Goal: Task Accomplishment & Management: Manage account settings

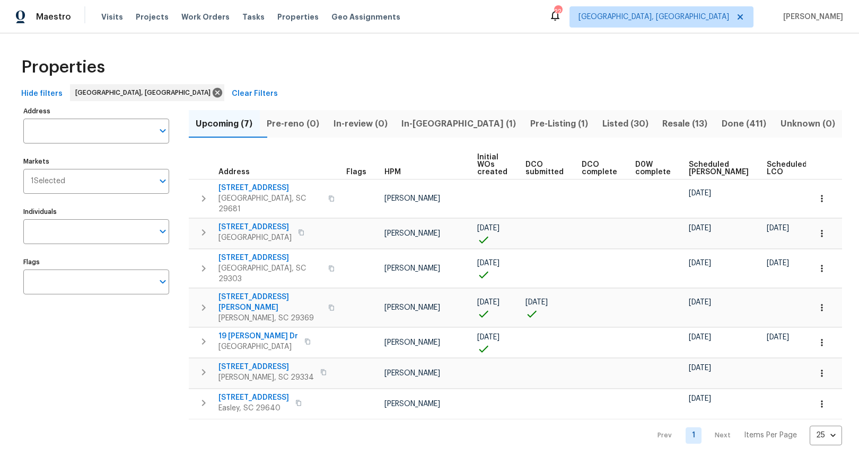
scroll to position [0, 29]
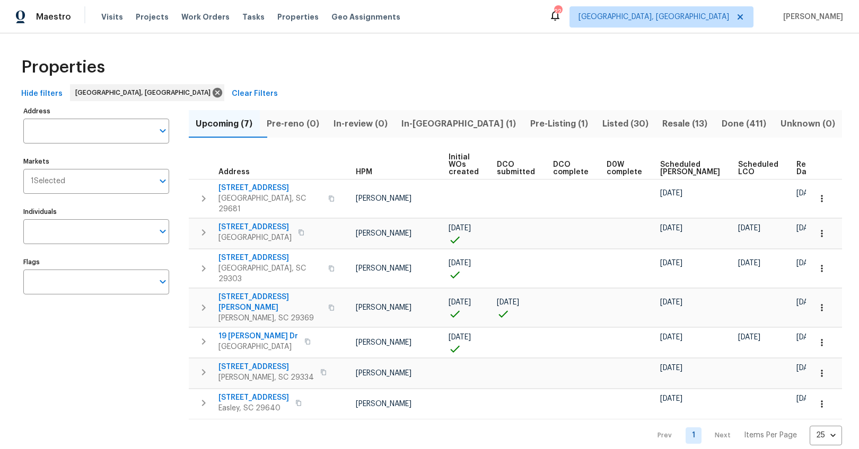
click at [796, 174] on span "Ready Date" at bounding box center [807, 168] width 23 height 15
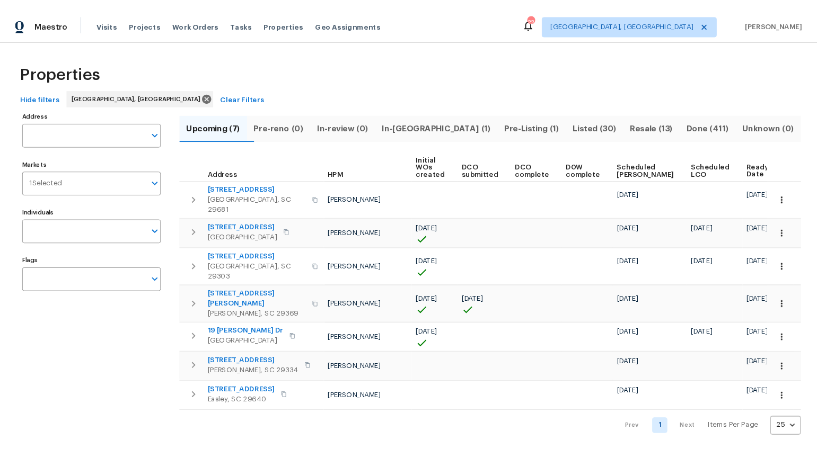
scroll to position [0, 41]
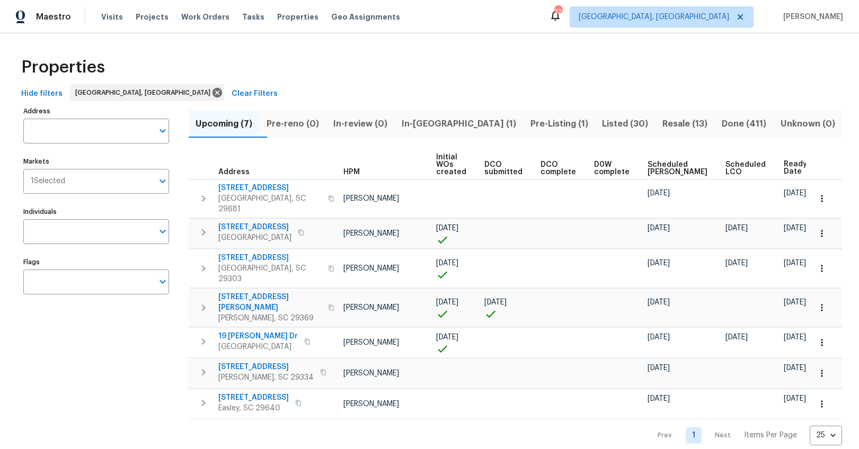
click at [438, 123] on span "In-reno (1)" at bounding box center [459, 124] width 116 height 15
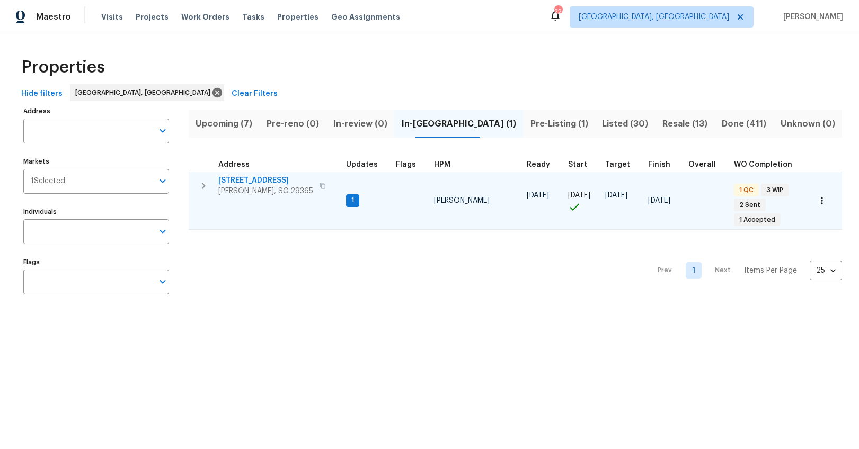
click at [265, 180] on span "203 Heatherbrook Dr" at bounding box center [265, 180] width 95 height 11
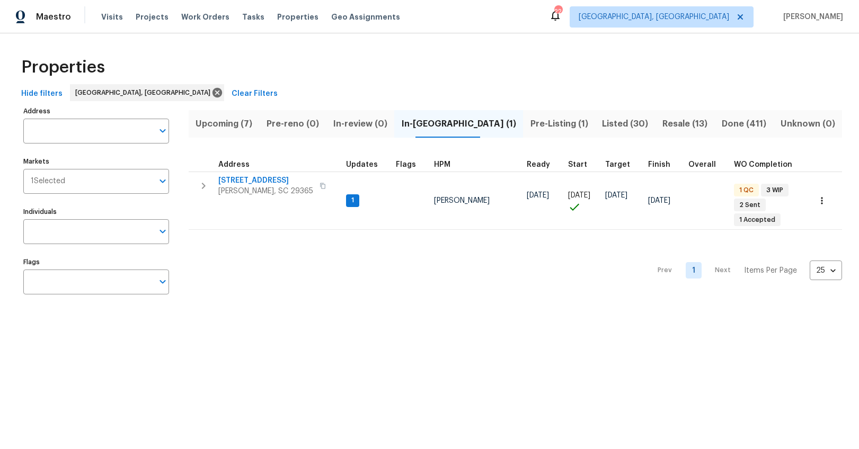
click at [245, 127] on span "Upcoming (7)" at bounding box center [224, 124] width 58 height 15
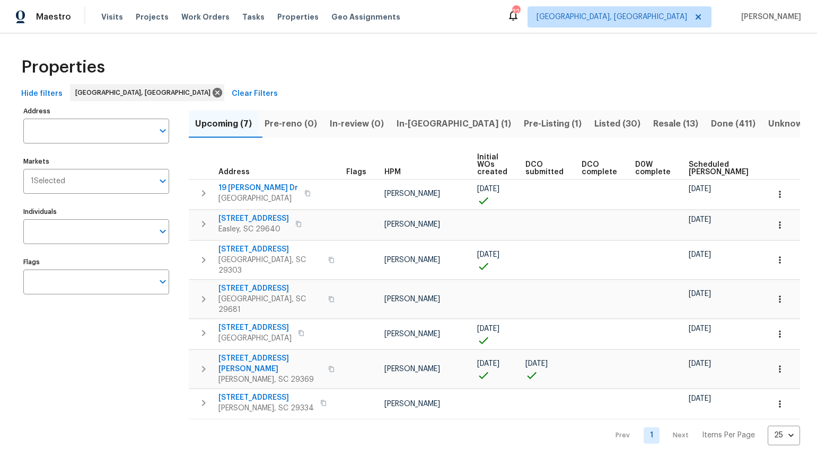
click at [390, 173] on span "HPM" at bounding box center [392, 172] width 16 height 7
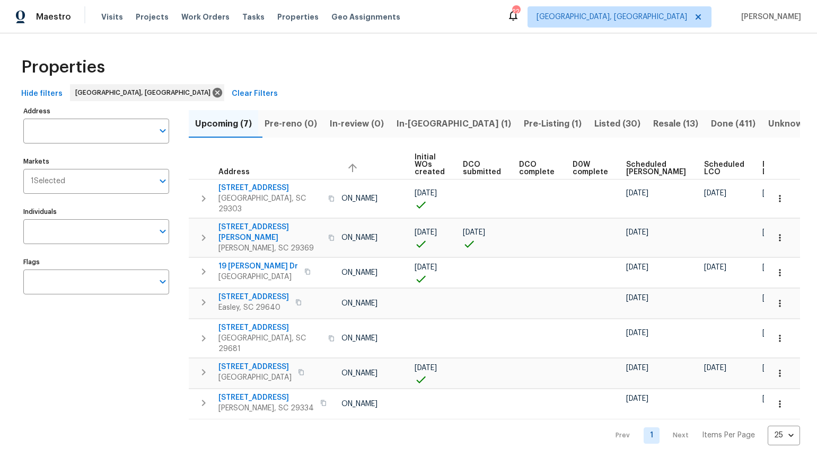
scroll to position [0, 70]
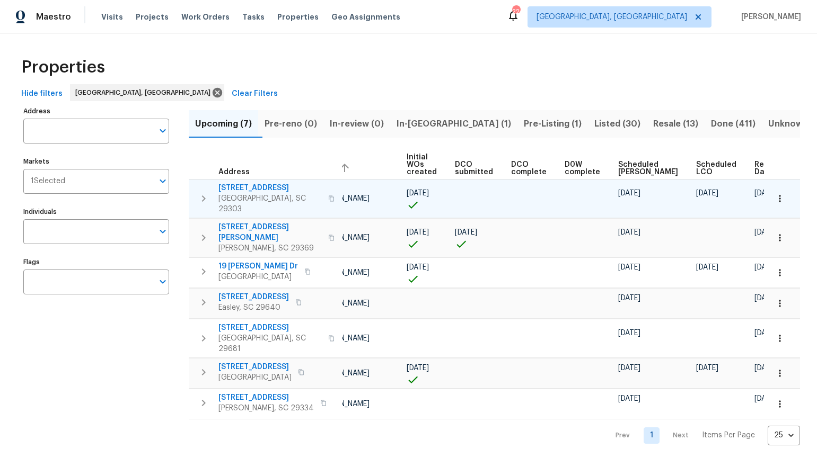
click at [263, 188] on span "44 Willowood Dr" at bounding box center [269, 188] width 103 height 11
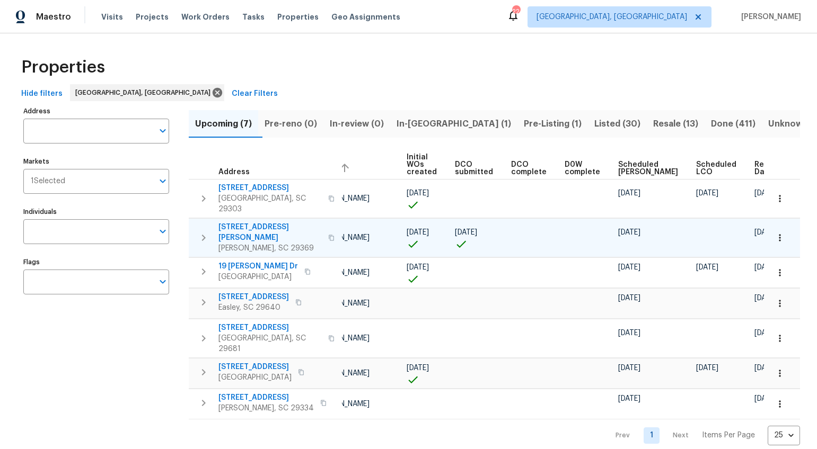
click at [264, 222] on span "221 Angel Rose Dr" at bounding box center [269, 232] width 103 height 21
click at [594, 126] on span "Listed (30)" at bounding box center [617, 124] width 46 height 15
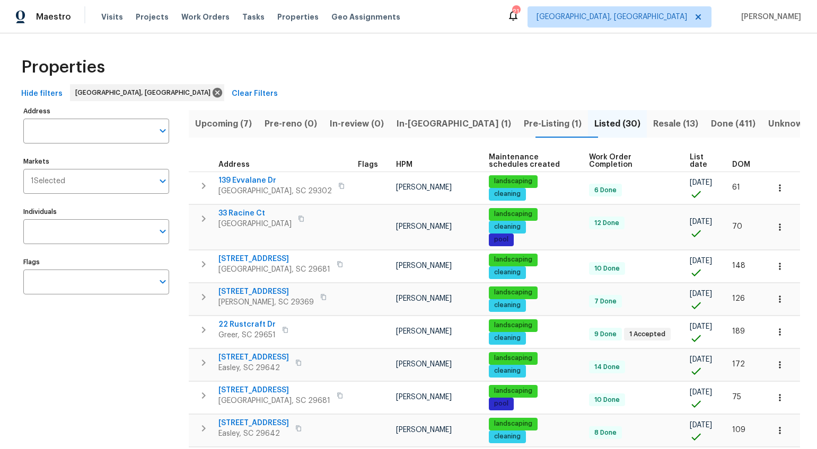
click at [732, 165] on span "DOM" at bounding box center [741, 164] width 18 height 7
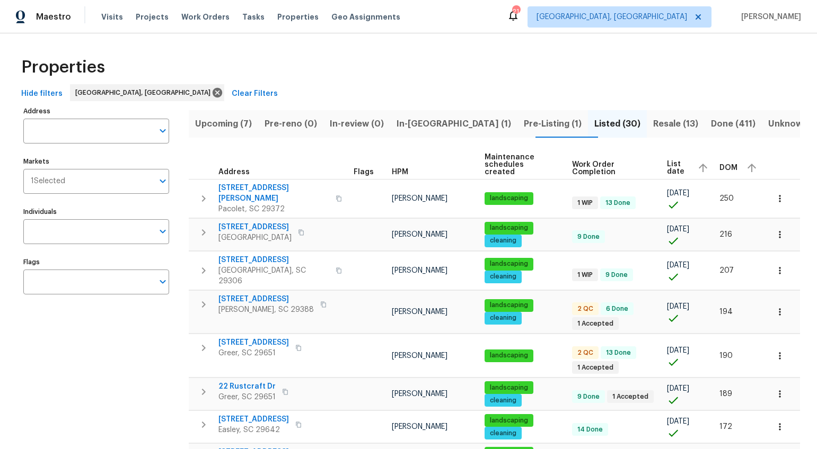
click at [727, 164] on span "DOM" at bounding box center [728, 167] width 18 height 7
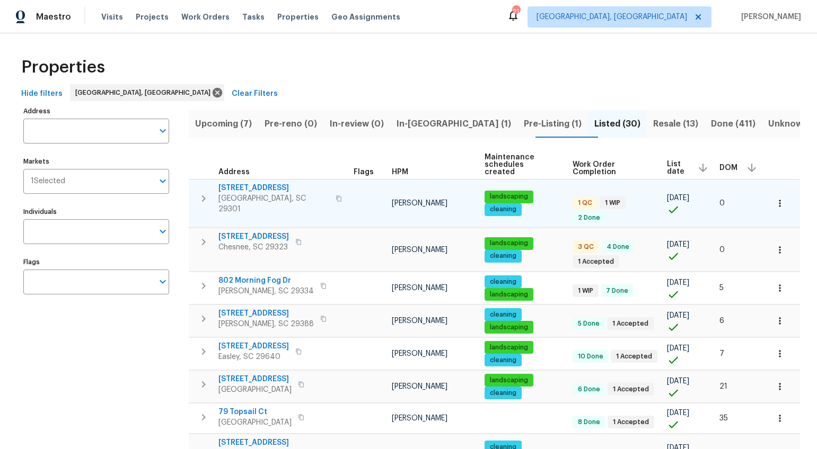
click at [336, 196] on icon "button" at bounding box center [338, 199] width 5 height 6
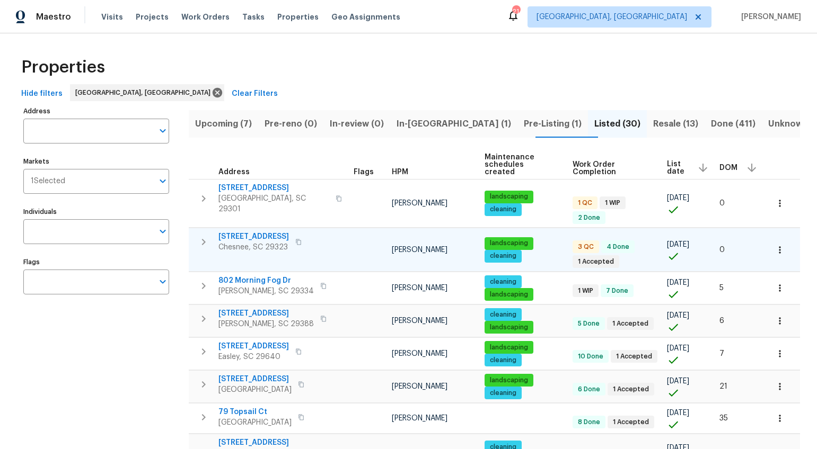
click at [295, 239] on icon "button" at bounding box center [298, 242] width 6 height 6
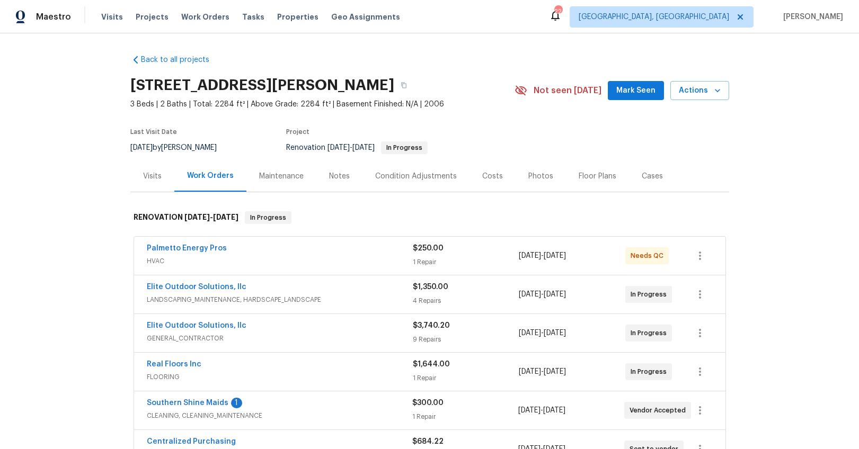
click at [333, 179] on div "Notes" at bounding box center [339, 176] width 21 height 11
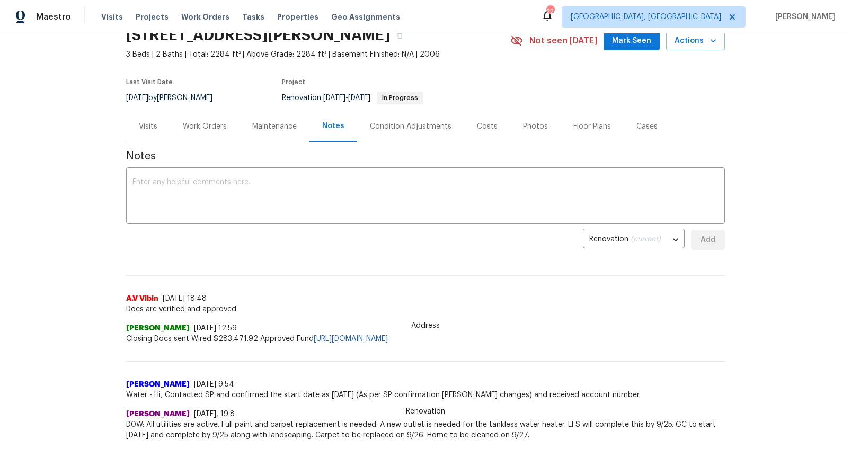
scroll to position [7, 0]
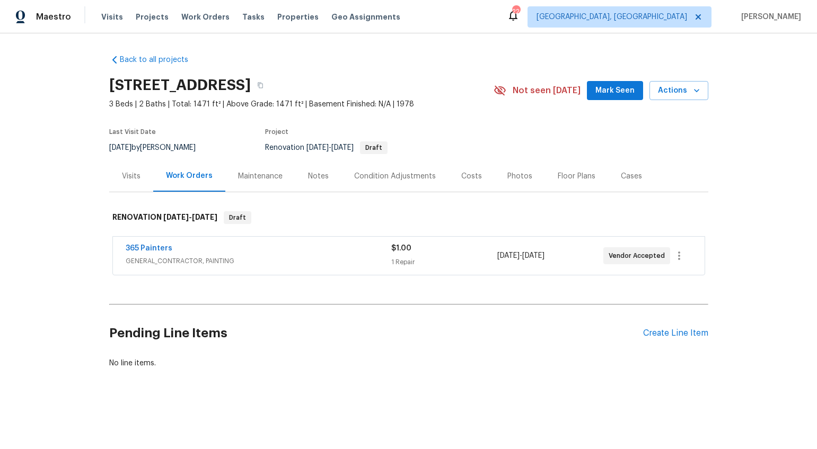
click at [471, 178] on div "Costs" at bounding box center [471, 176] width 21 height 11
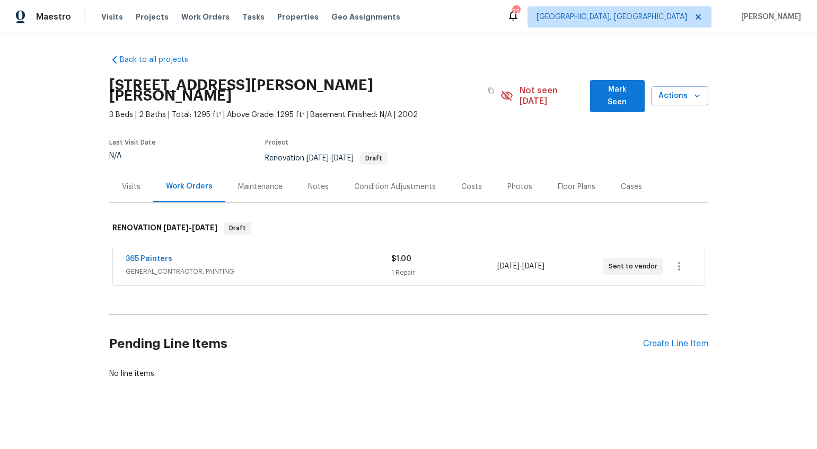
click at [461, 182] on div "Costs" at bounding box center [471, 187] width 21 height 11
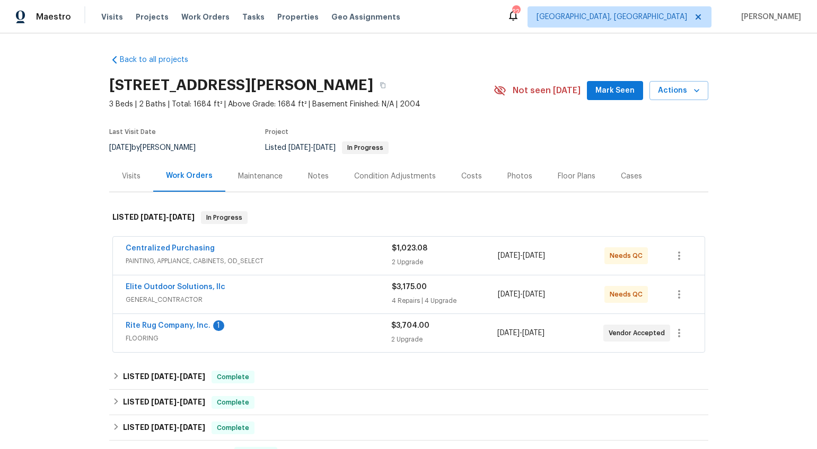
click at [308, 179] on div "Notes" at bounding box center [318, 176] width 21 height 11
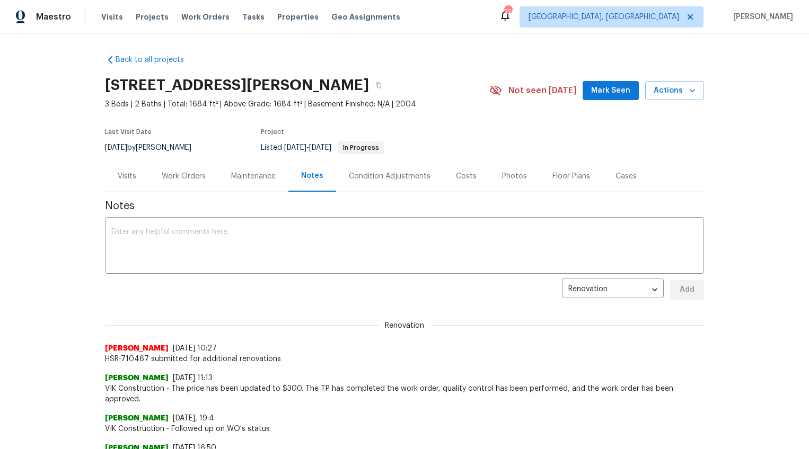
click at [175, 178] on div "Work Orders" at bounding box center [184, 176] width 44 height 11
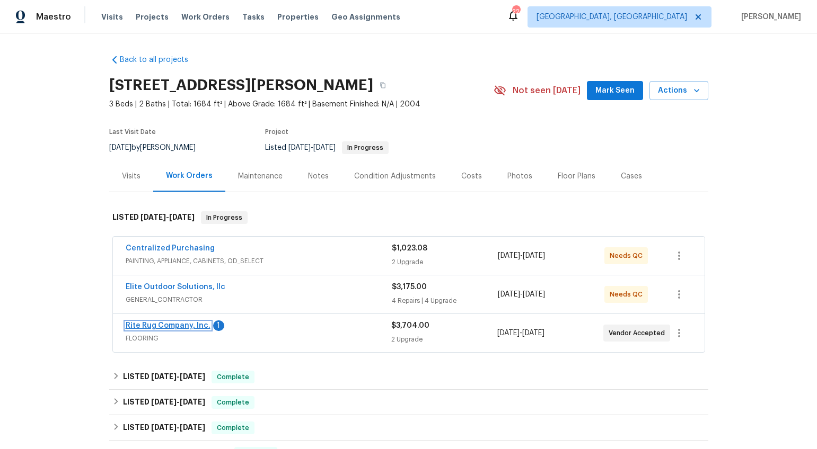
click at [183, 327] on link "Rite Rug Company, Inc." at bounding box center [168, 325] width 85 height 7
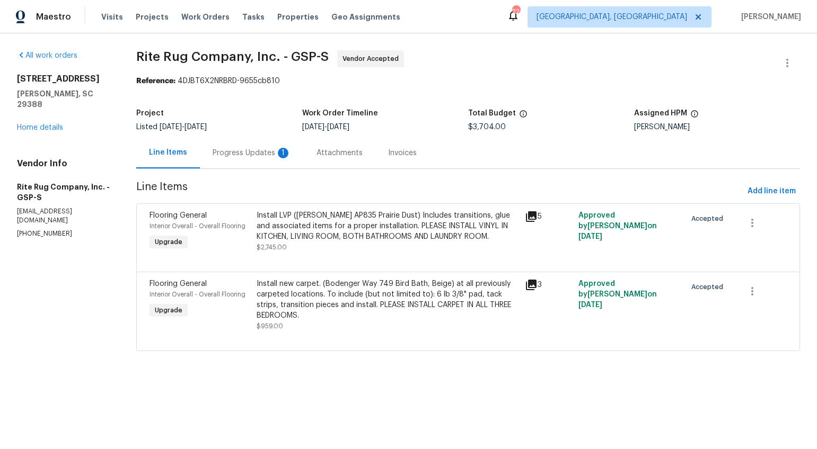
click at [275, 162] on div "Progress Updates 1" at bounding box center [252, 152] width 104 height 31
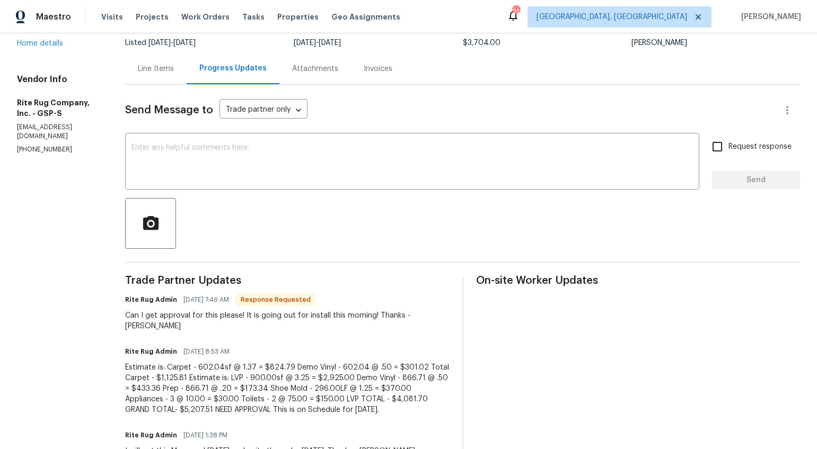
scroll to position [161, 0]
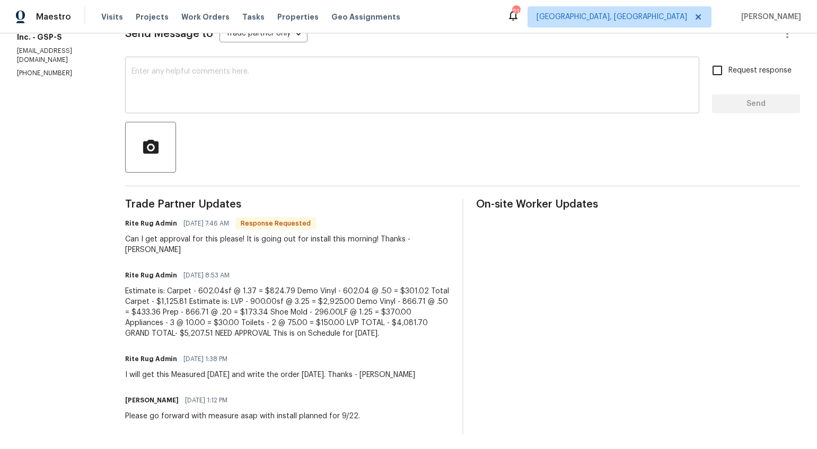
click at [252, 81] on textarea at bounding box center [411, 86] width 561 height 37
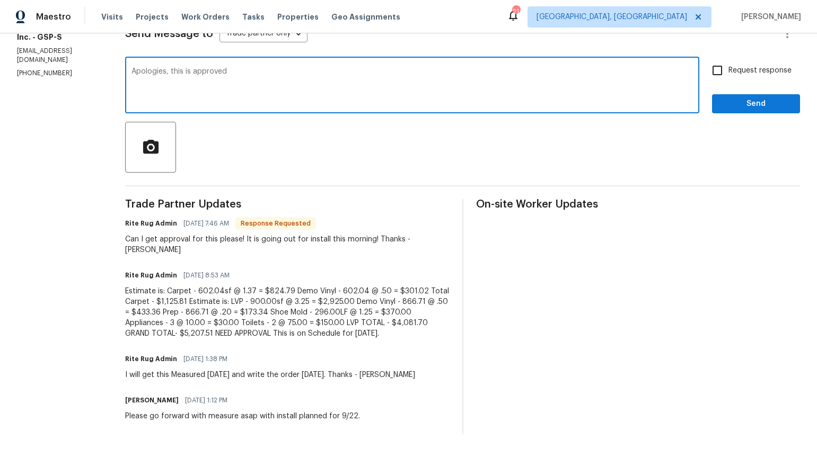
type textarea "Apologies, this is approved"
click at [750, 70] on span "Request response" at bounding box center [759, 70] width 63 height 11
click at [728, 70] on input "Request response" at bounding box center [717, 70] width 22 height 22
checkbox input "true"
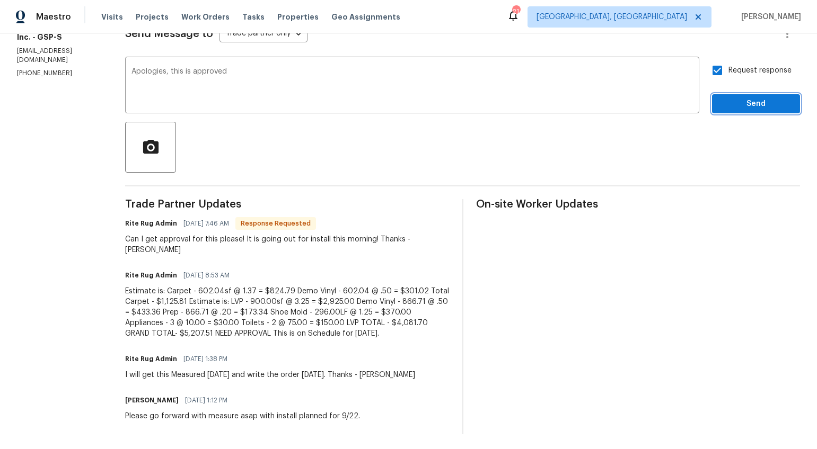
click at [743, 96] on button "Send" at bounding box center [756, 104] width 88 height 20
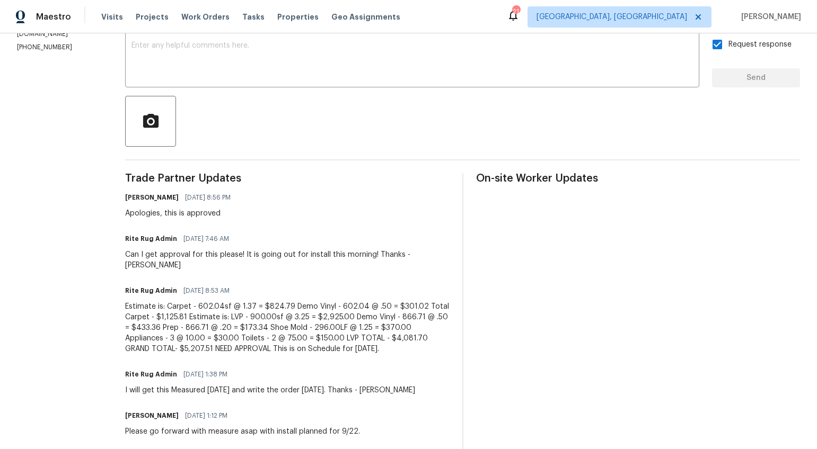
scroll to position [0, 0]
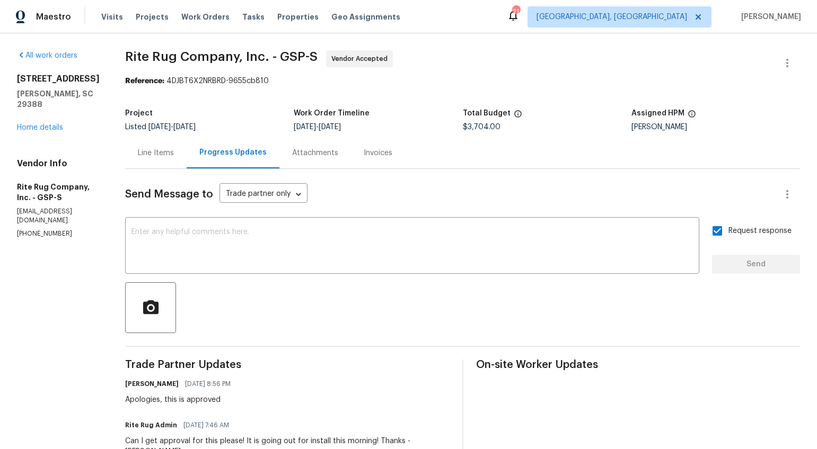
click at [163, 155] on div "Line Items" at bounding box center [156, 153] width 36 height 11
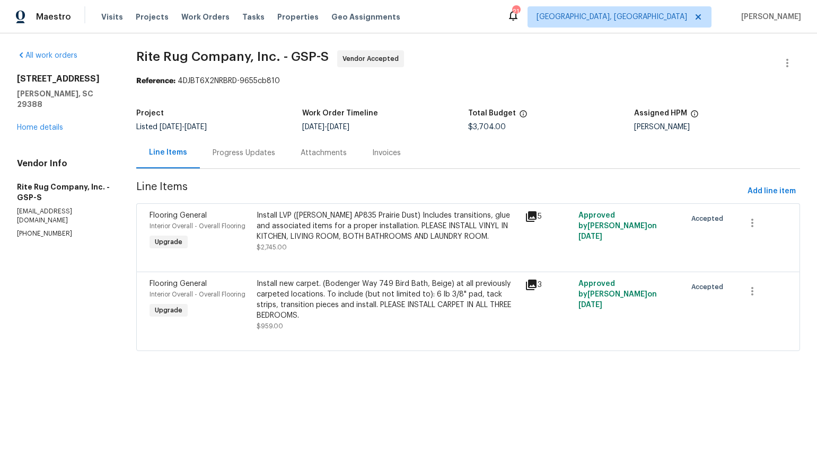
click at [328, 233] on div "Install LVP (Knighton AP835 Prairie Dust) Includes transitions, glue and associ…" at bounding box center [388, 226] width 262 height 32
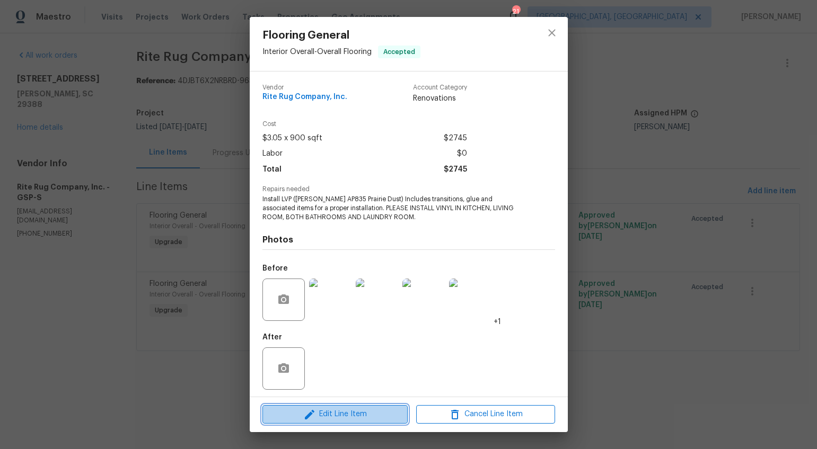
click at [325, 409] on span "Edit Line Item" at bounding box center [335, 414] width 139 height 13
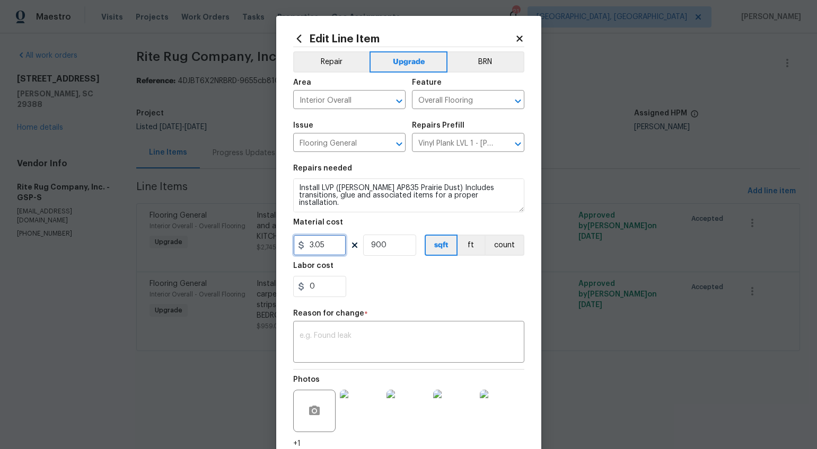
drag, startPoint x: 322, startPoint y: 248, endPoint x: 275, endPoint y: 242, distance: 47.0
click at [276, 242] on div "Edit Line Item Repair Upgrade BRN Area Interior Overall ​ Feature Overall Floor…" at bounding box center [408, 266] width 265 height 501
type input "4081.7"
type input "1"
click at [361, 364] on div "Repair Upgrade BRN Area Interior Overall ​ Feature Overall Flooring ​ Issue Flo…" at bounding box center [408, 258] width 231 height 422
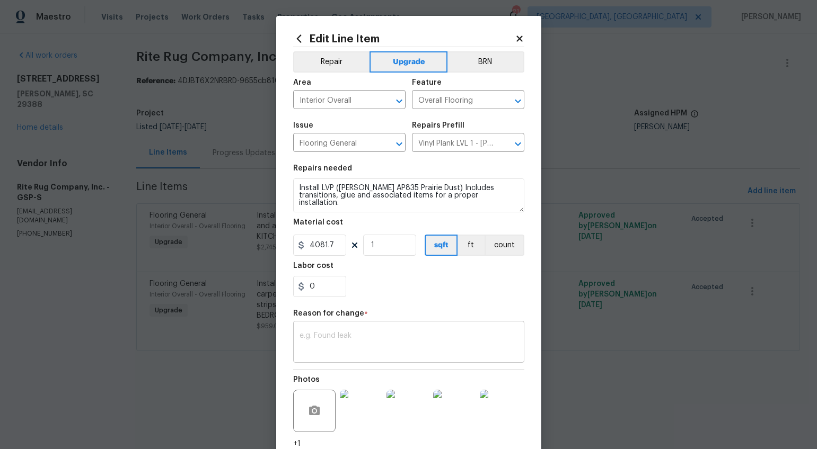
click at [365, 347] on textarea at bounding box center [408, 343] width 218 height 22
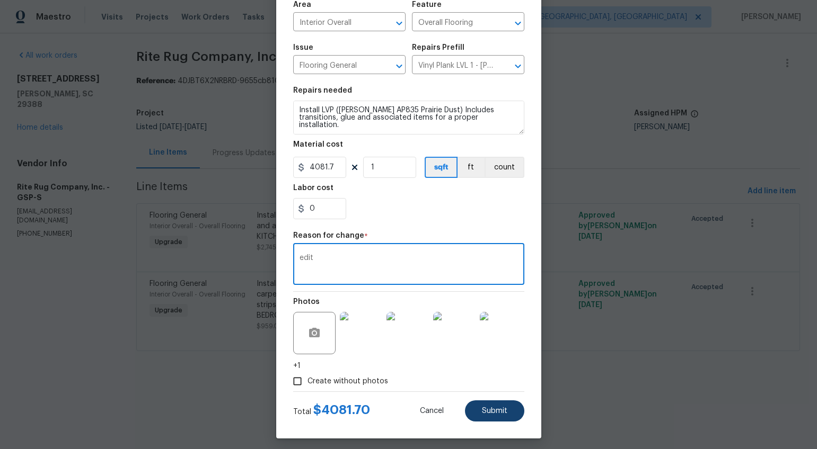
scroll to position [83, 0]
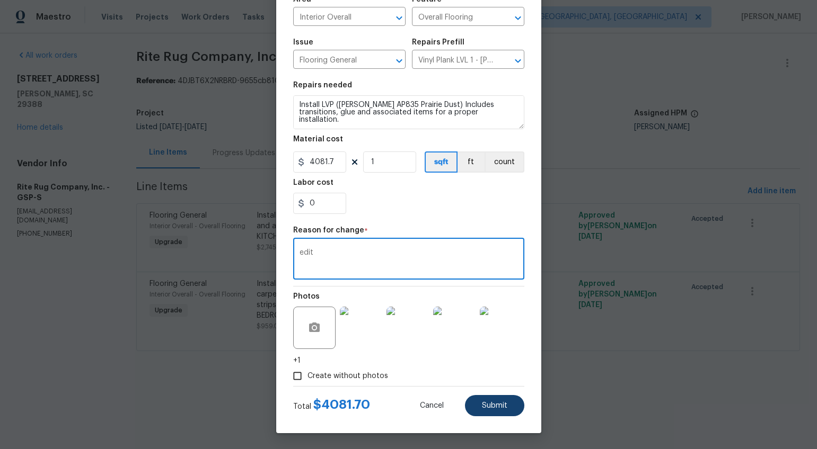
type textarea "edit"
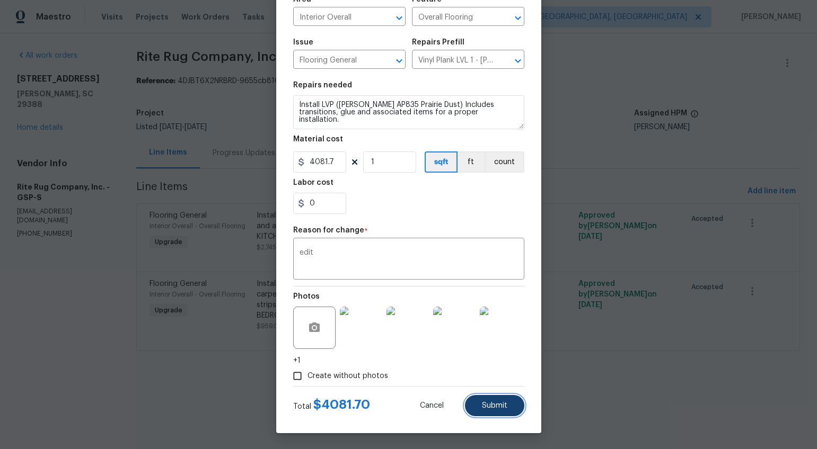
click at [482, 403] on span "Submit" at bounding box center [494, 406] width 25 height 8
type input "900"
type input "3.05"
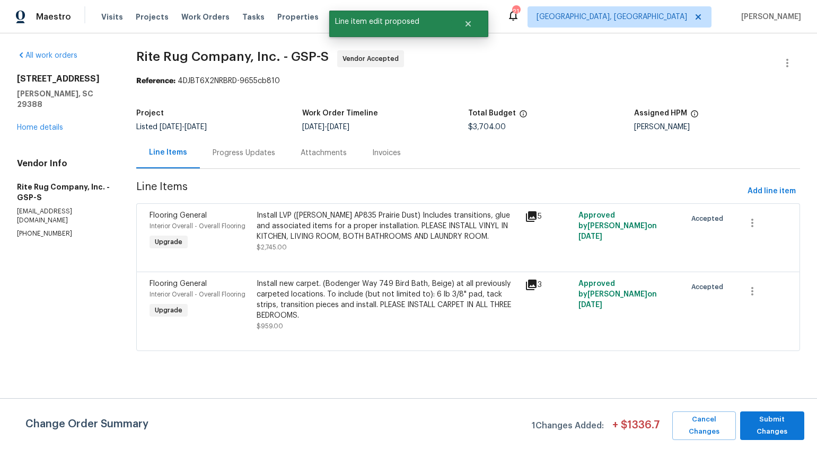
scroll to position [0, 0]
click at [769, 426] on span "Submit Changes" at bounding box center [772, 426] width 54 height 24
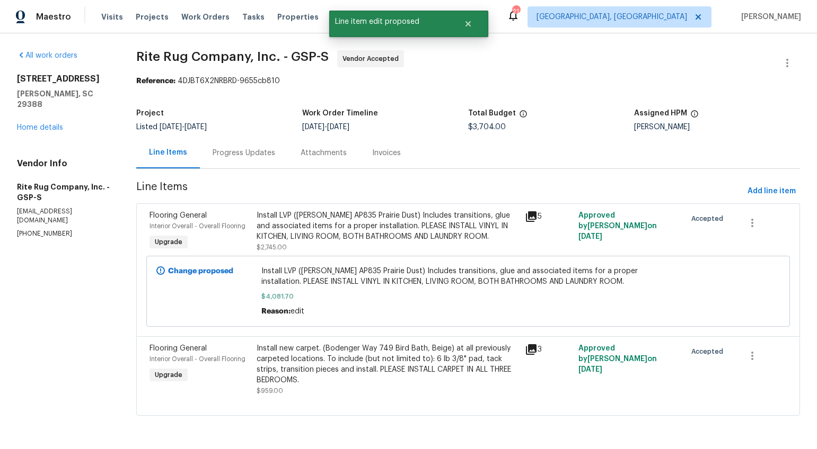
click at [232, 151] on div "Progress Updates" at bounding box center [244, 153] width 63 height 11
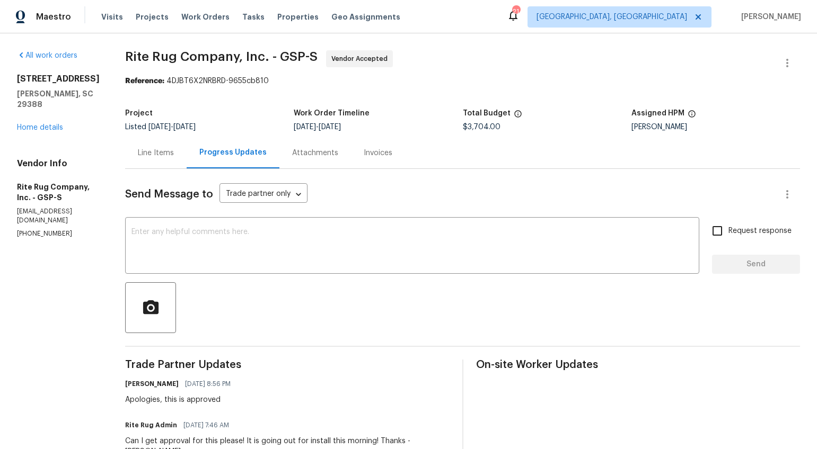
click at [171, 154] on div "Line Items" at bounding box center [156, 153] width 36 height 11
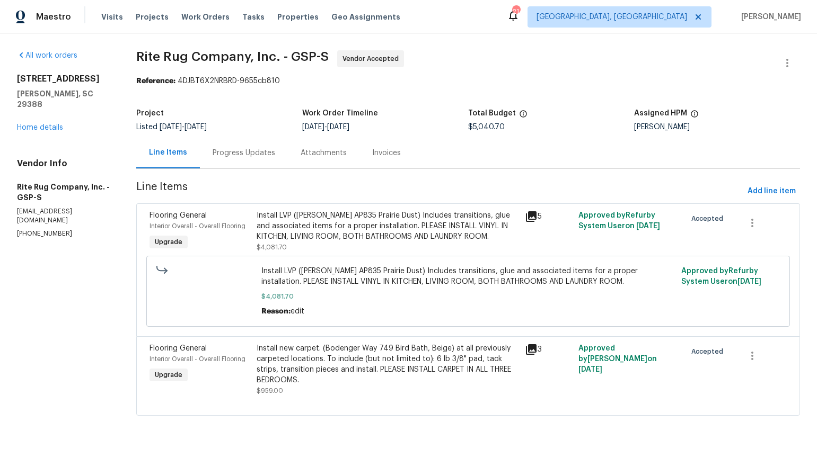
click at [330, 378] on div "Install new carpet. (Bodenger Way 749 Bird Bath, Beige) at all previously carpe…" at bounding box center [388, 364] width 262 height 42
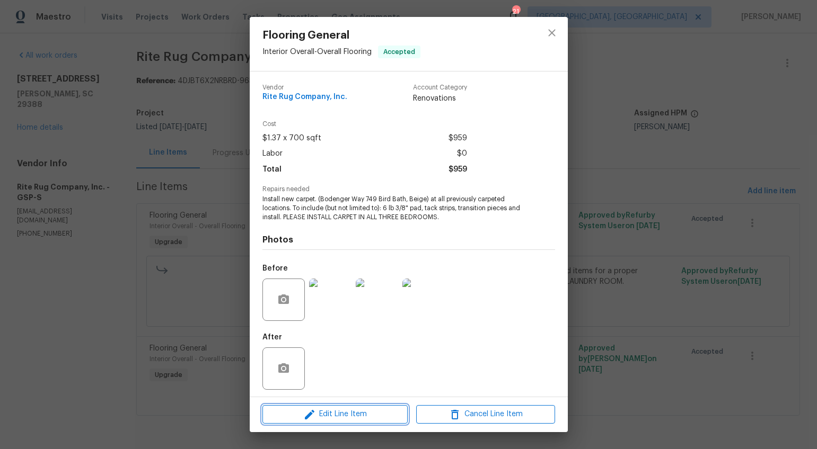
click at [340, 408] on span "Edit Line Item" at bounding box center [335, 414] width 139 height 13
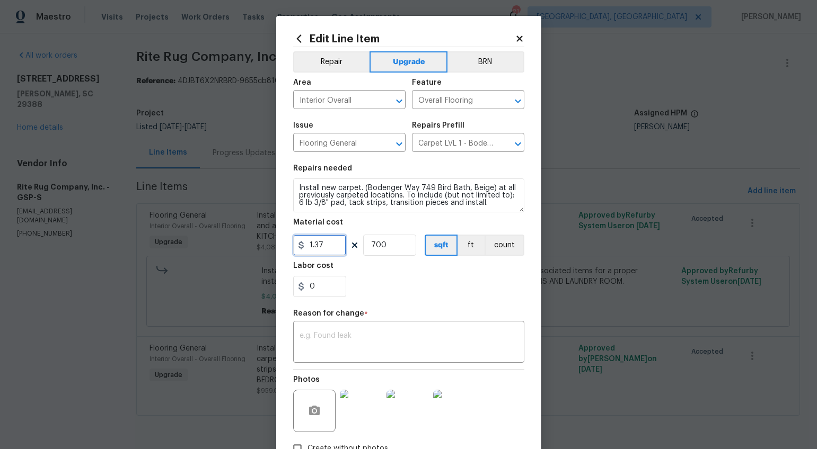
drag, startPoint x: 320, startPoint y: 242, endPoint x: 268, endPoint y: 234, distance: 51.9
click at [268, 234] on div "Edit Line Item Repair Upgrade BRN Area Interior Overall ​ Feature Overall Floor…" at bounding box center [408, 224] width 817 height 449
type input "1125.81"
type input "1"
click at [319, 332] on textarea at bounding box center [408, 343] width 218 height 22
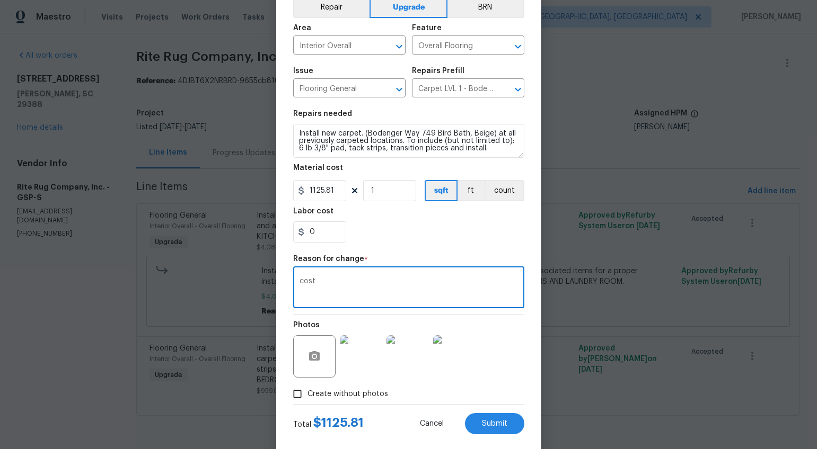
scroll to position [73, 0]
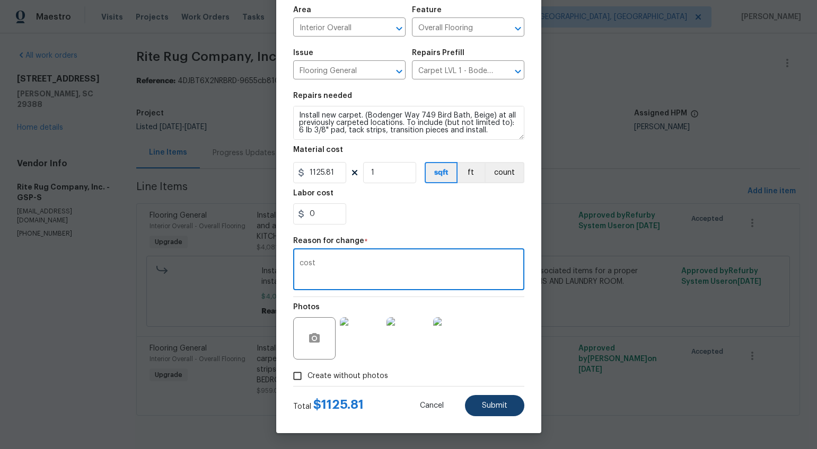
type textarea "cost"
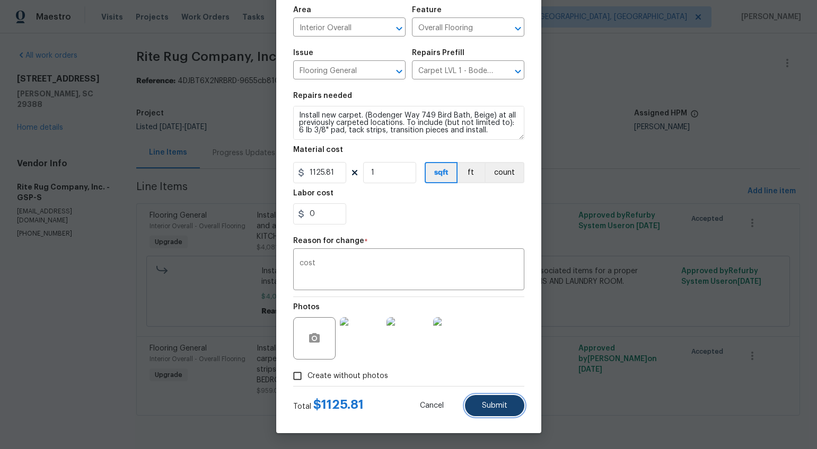
click at [489, 399] on button "Submit" at bounding box center [494, 405] width 59 height 21
type input "700"
type input "1.37"
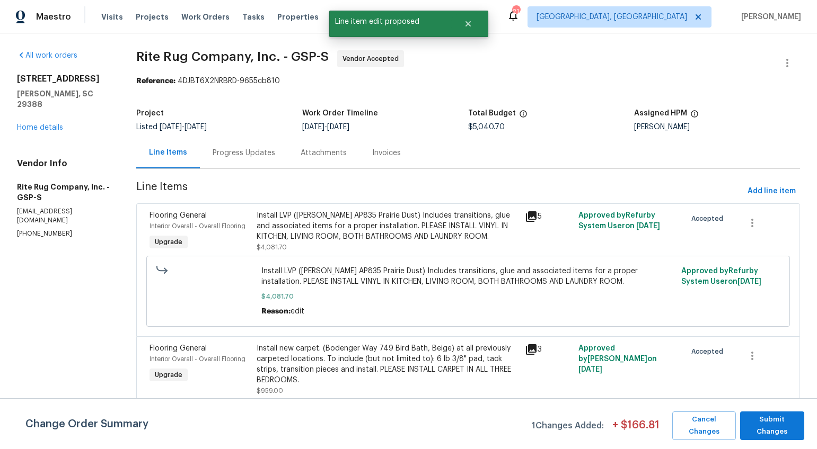
scroll to position [0, 0]
click at [789, 416] on span "Submit Changes" at bounding box center [772, 426] width 54 height 24
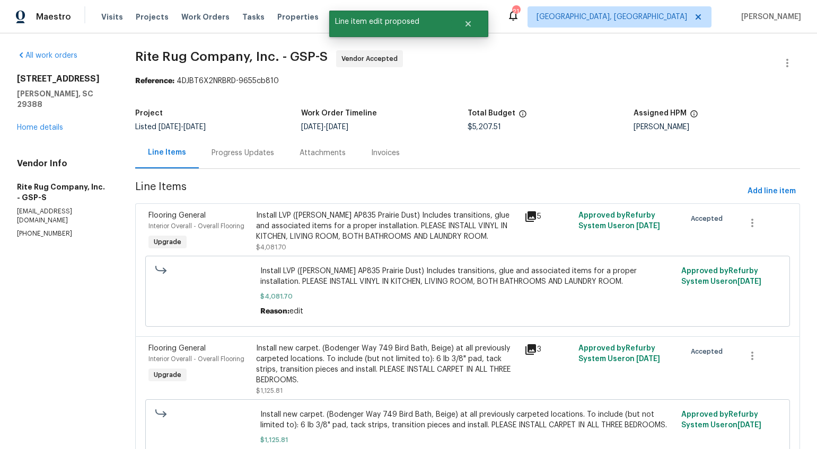
click at [269, 152] on div "Progress Updates" at bounding box center [242, 153] width 63 height 11
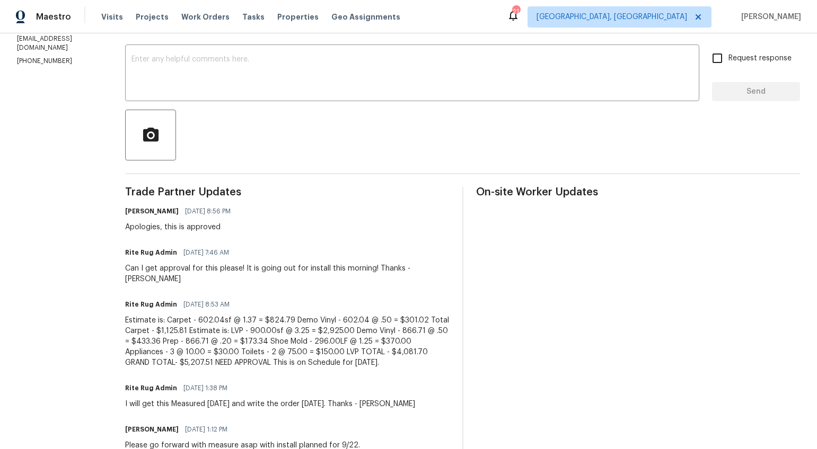
scroll to position [46, 0]
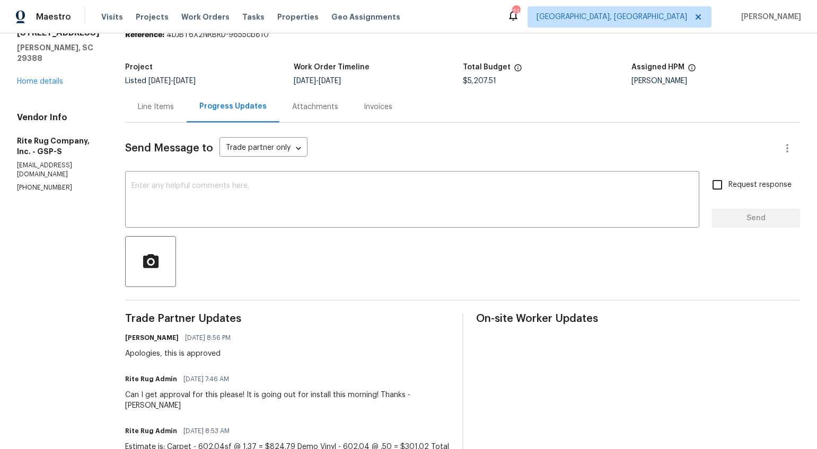
click at [174, 111] on div "Line Items" at bounding box center [156, 107] width 36 height 11
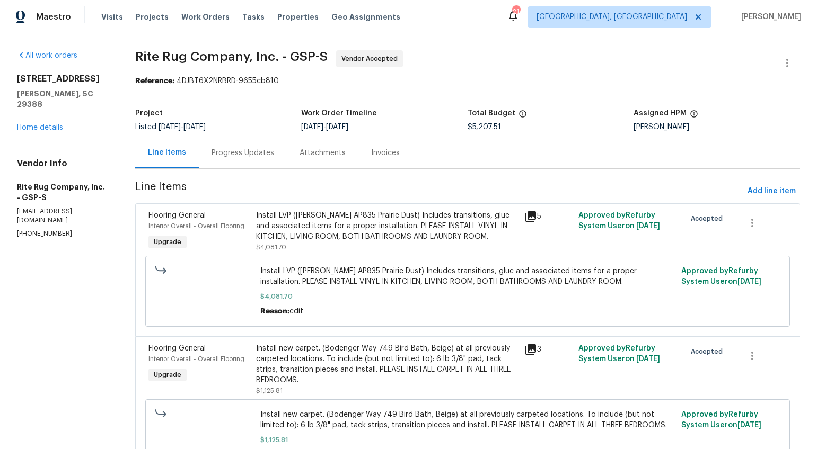
scroll to position [3, 0]
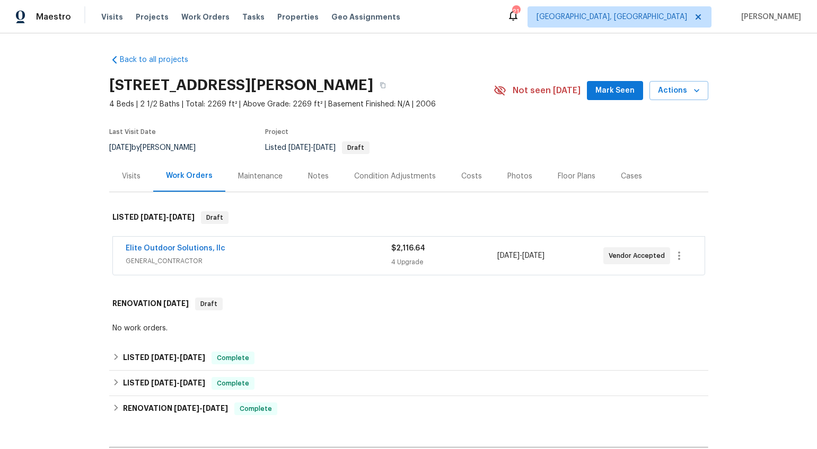
click at [187, 244] on span "Elite Outdoor Solutions, llc" at bounding box center [176, 248] width 100 height 11
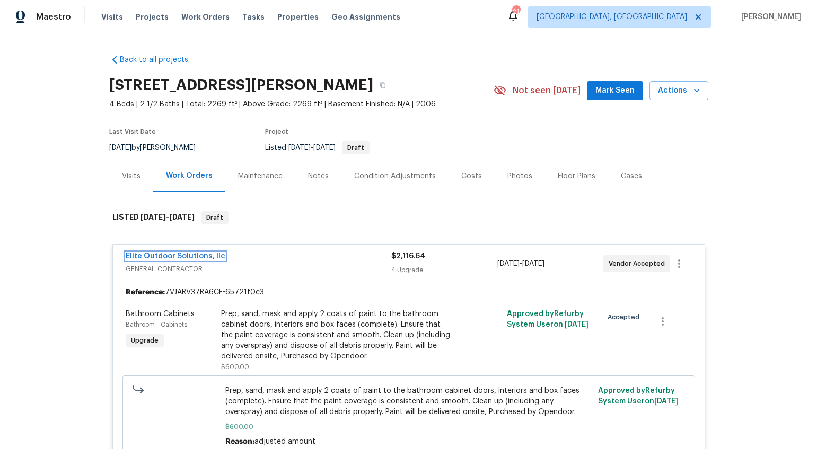
click at [184, 256] on link "Elite Outdoor Solutions, llc" at bounding box center [176, 256] width 100 height 7
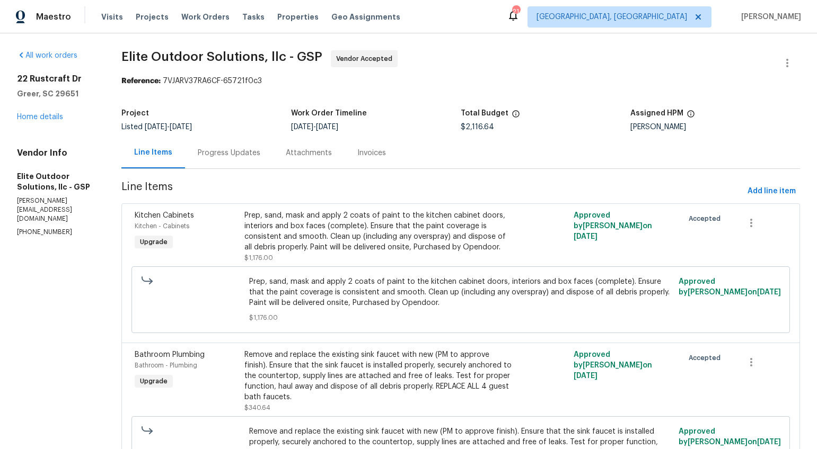
click at [227, 159] on div "Progress Updates" at bounding box center [229, 152] width 88 height 31
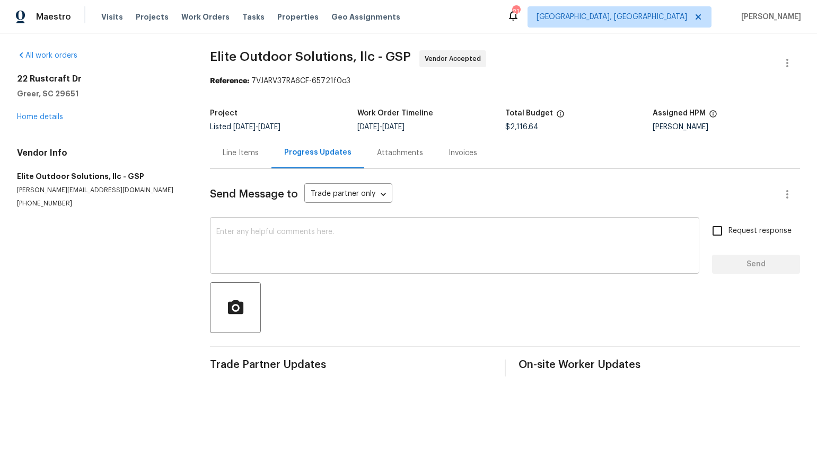
click at [255, 233] on textarea at bounding box center [454, 246] width 476 height 37
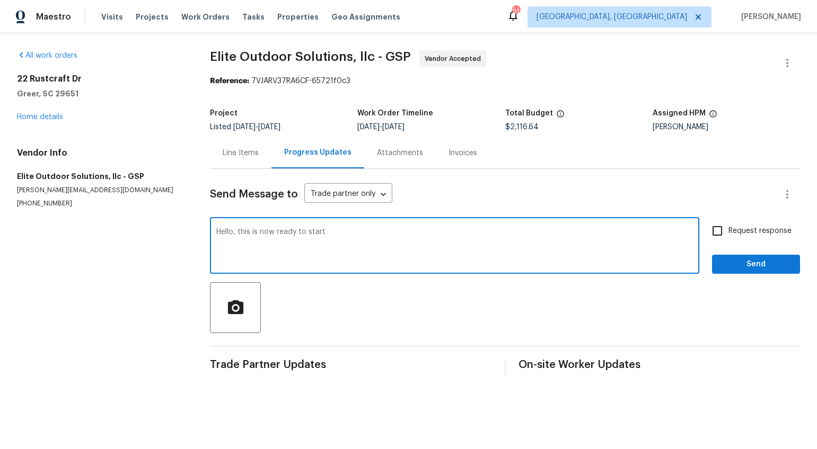
type textarea "Hello, this is now ready to start"
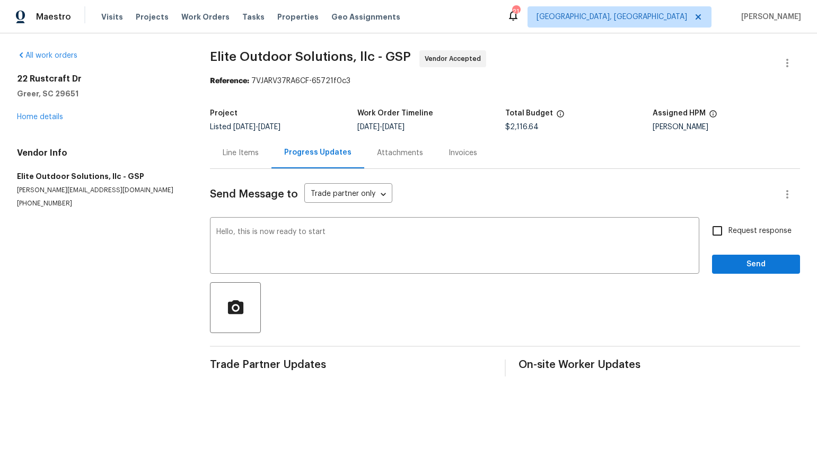
click at [747, 229] on span "Request response" at bounding box center [759, 231] width 63 height 11
click at [728, 229] on input "Request response" at bounding box center [717, 231] width 22 height 22
checkbox input "true"
click at [741, 260] on span "Send" at bounding box center [755, 264] width 71 height 13
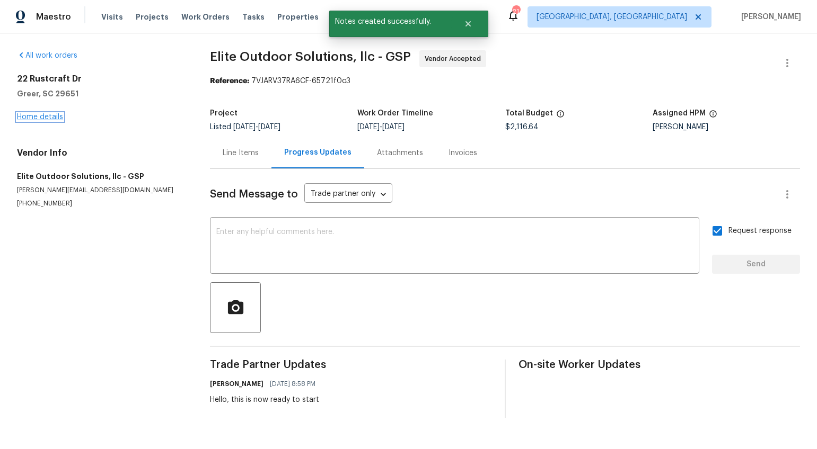
click at [54, 114] on link "Home details" at bounding box center [40, 116] width 46 height 7
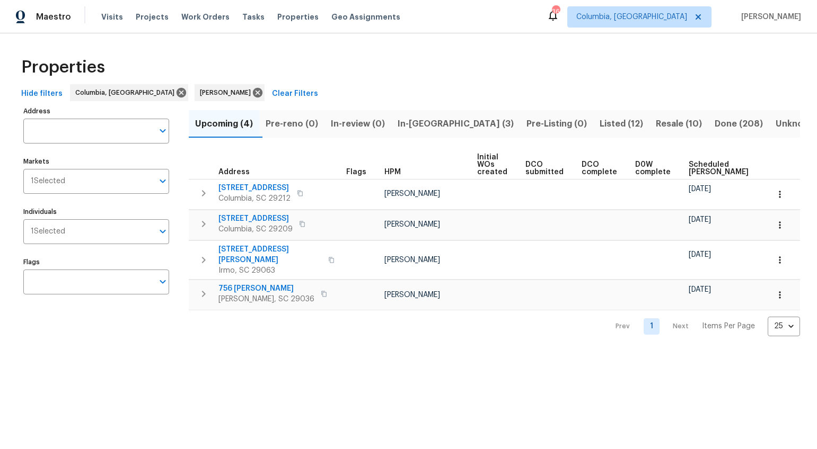
drag, startPoint x: 696, startPoint y: 301, endPoint x: 715, endPoint y: 302, distance: 19.1
click at [715, 302] on div "Address Flags HPM Initial WOs created DCO submitted DCO complete D0W complete S…" at bounding box center [494, 231] width 611 height 160
click at [431, 122] on span "In-reno (3)" at bounding box center [456, 124] width 116 height 15
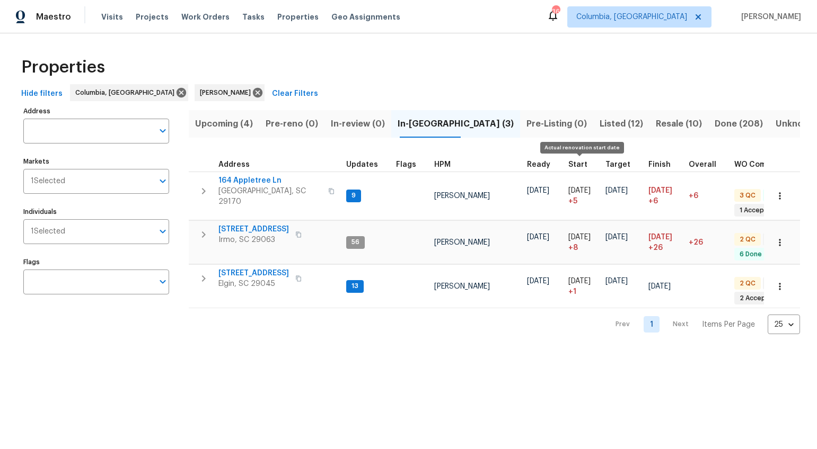
click at [579, 164] on span "Start" at bounding box center [577, 164] width 19 height 7
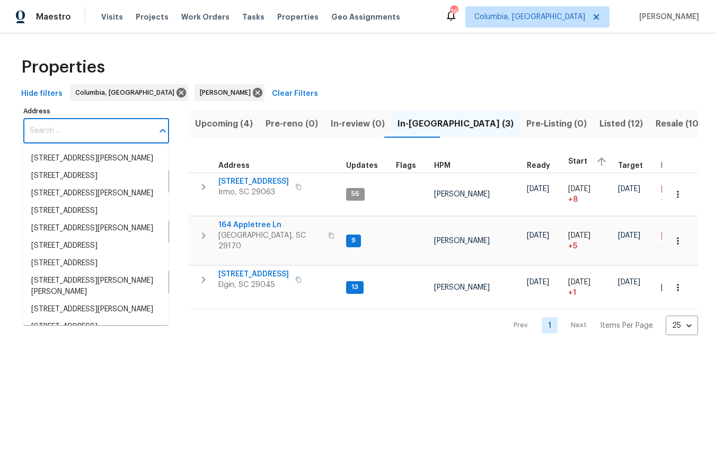
click at [87, 129] on input "Address" at bounding box center [88, 131] width 130 height 25
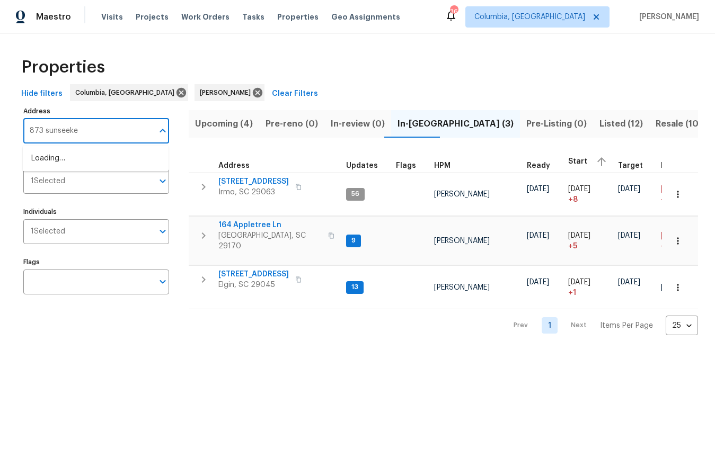
type input "873 sunseeker"
click at [79, 158] on li "873 Sunseeker Dr Chapin SC 29036" at bounding box center [96, 164] width 146 height 29
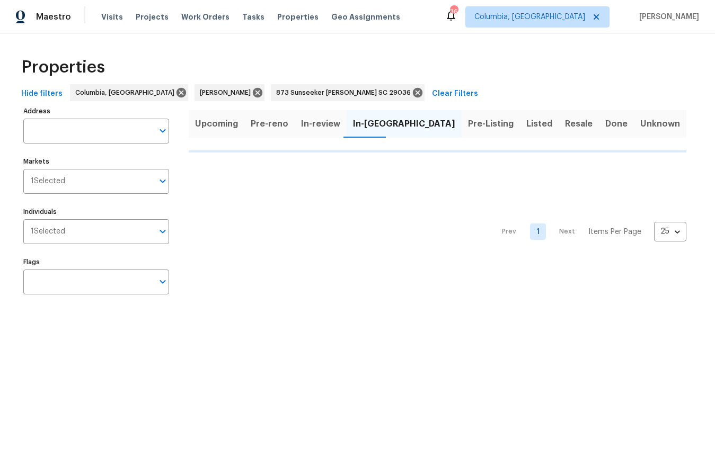
type input "873 Sunseeker Dr Chapin SC 29036"
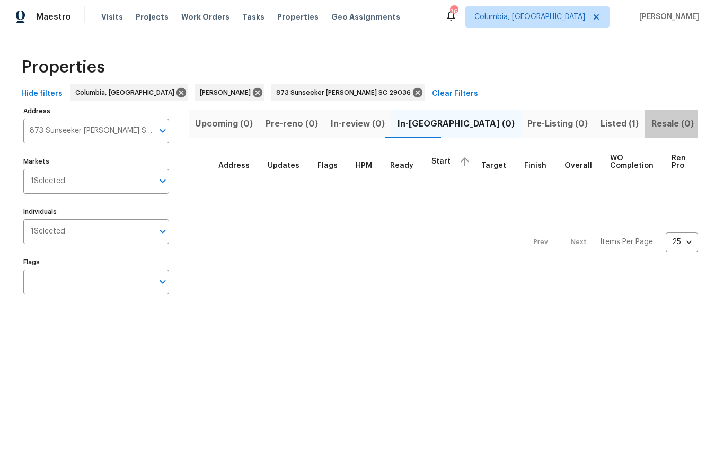
click at [651, 119] on span "Resale (0)" at bounding box center [672, 124] width 42 height 15
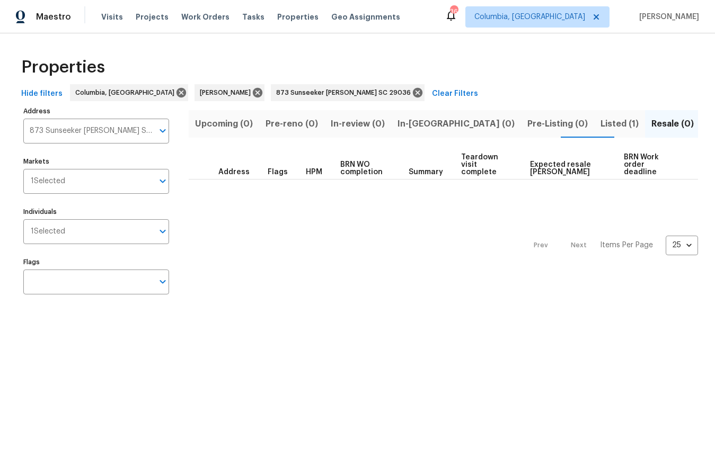
click at [601, 121] on span "Listed (1)" at bounding box center [620, 124] width 38 height 15
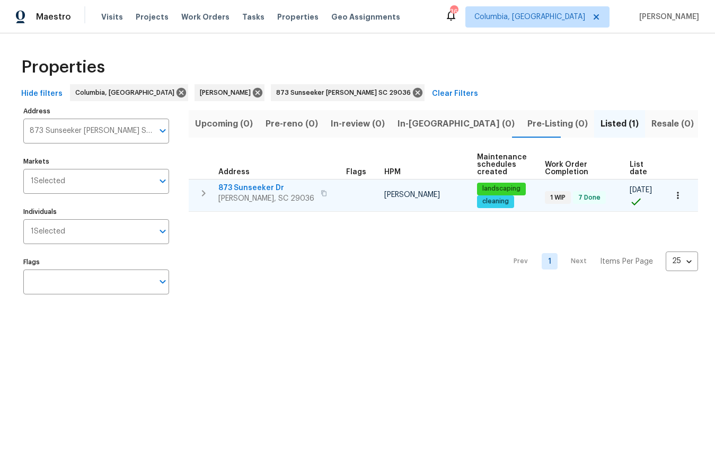
click at [249, 190] on span "873 Sunseeker Dr" at bounding box center [266, 188] width 96 height 11
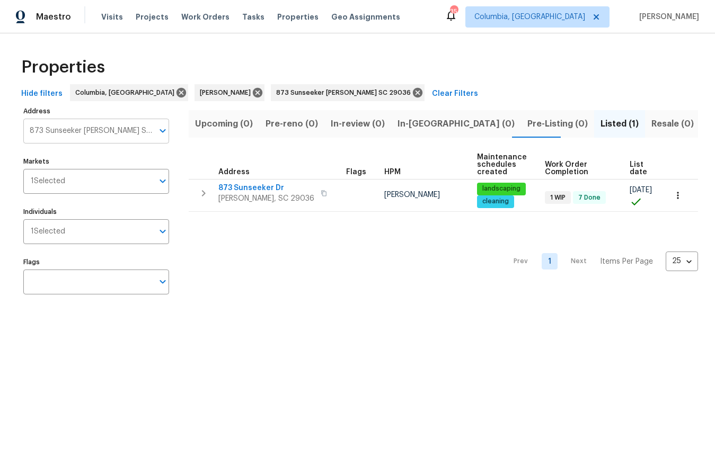
click at [148, 133] on input "873 Sunseeker Dr Chapin SC 29036" at bounding box center [88, 131] width 130 height 25
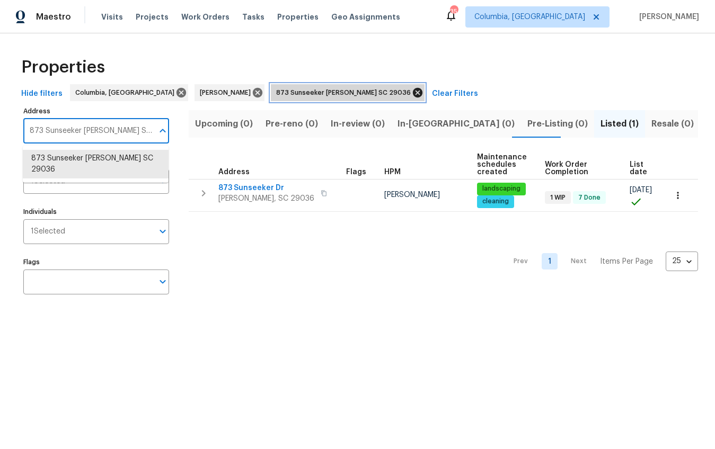
click at [413, 93] on icon at bounding box center [418, 93] width 10 height 10
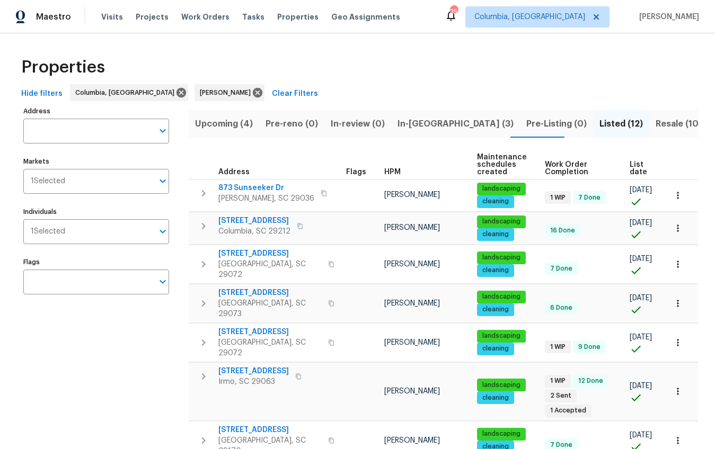
click at [632, 170] on span "List date" at bounding box center [638, 168] width 17 height 15
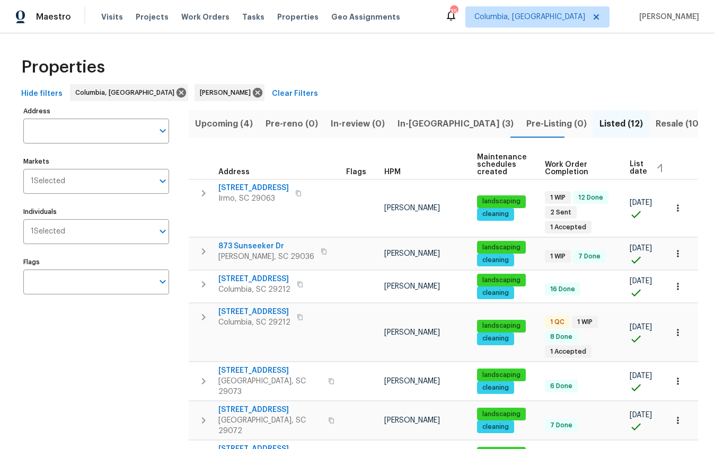
click at [630, 169] on span "List date" at bounding box center [638, 168] width 17 height 15
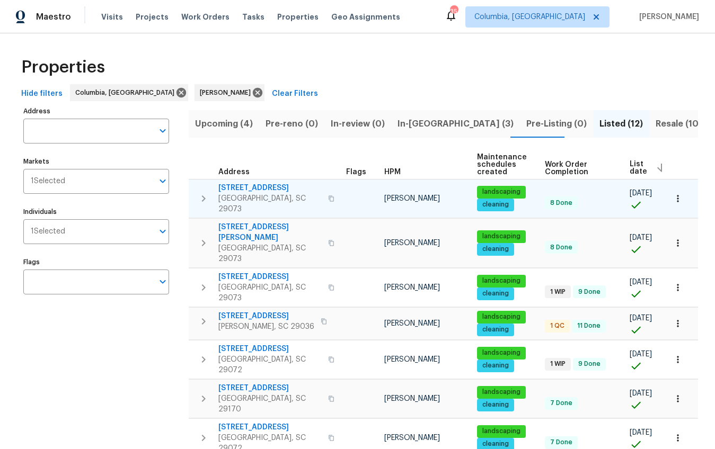
click at [329, 196] on icon "button" at bounding box center [331, 199] width 5 height 6
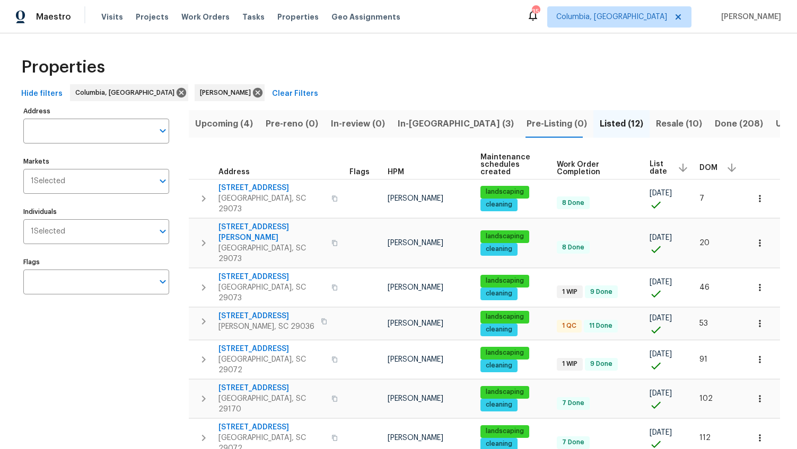
click at [656, 124] on span "Resale (10)" at bounding box center [679, 124] width 46 height 15
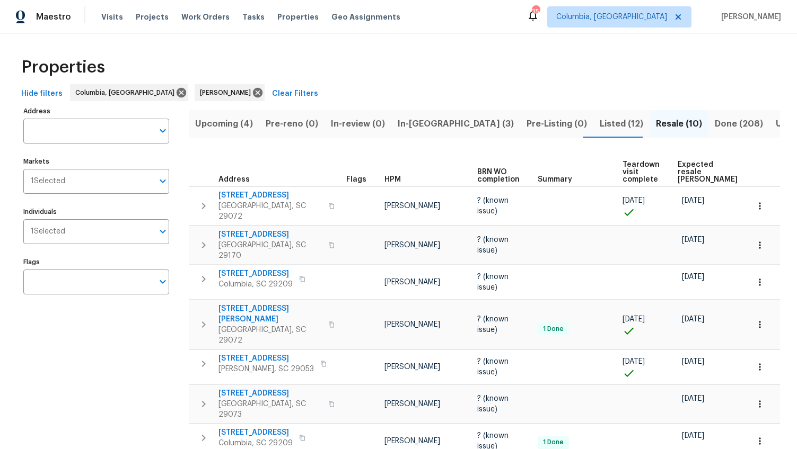
click at [688, 172] on span "Expected resale COE" at bounding box center [707, 172] width 60 height 22
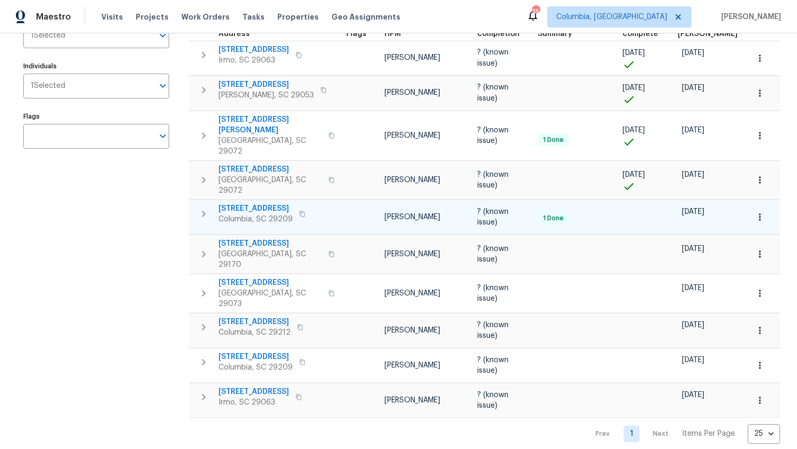
scroll to position [143, 0]
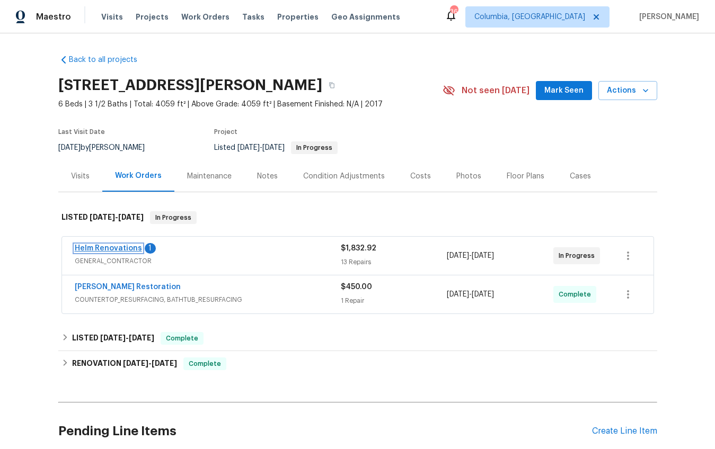
click at [110, 247] on link "Helm Renovations" at bounding box center [108, 248] width 67 height 7
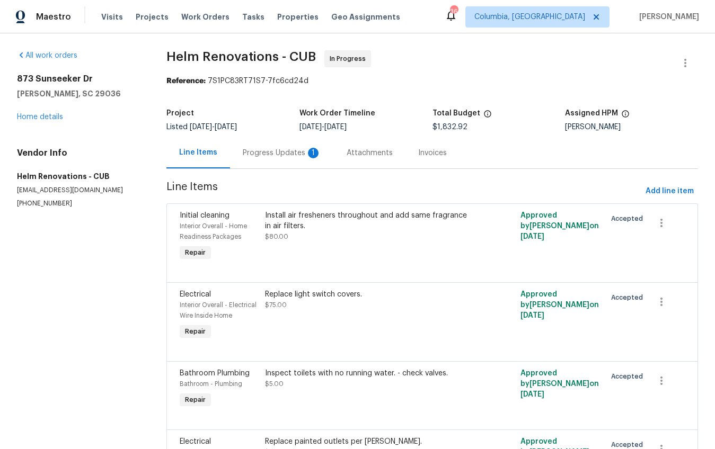
click at [260, 156] on div "Progress Updates 1" at bounding box center [282, 153] width 78 height 11
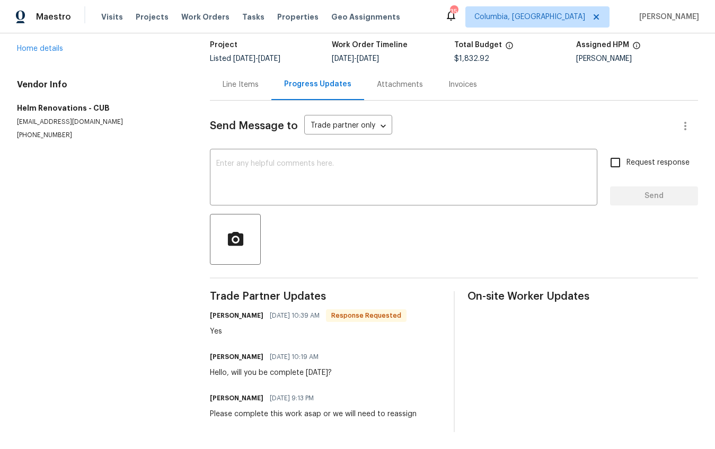
scroll to position [77, 0]
click at [367, 175] on textarea at bounding box center [403, 178] width 375 height 37
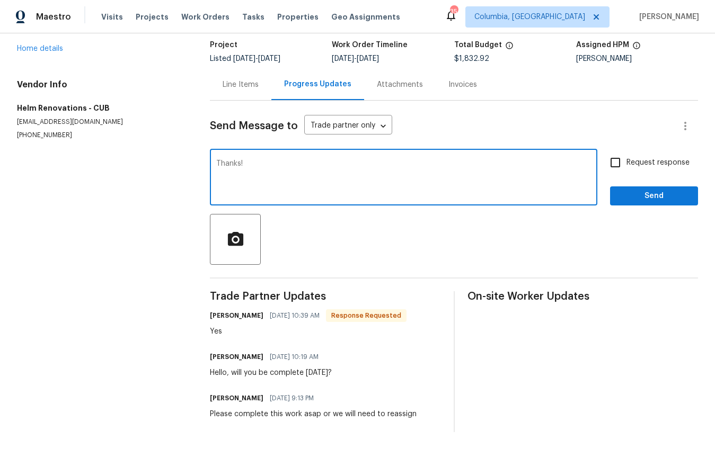
type textarea "Thanks!"
click at [626, 157] on span "Request response" at bounding box center [657, 162] width 63 height 11
click at [620, 156] on input "Request response" at bounding box center [615, 163] width 22 height 22
checkbox input "true"
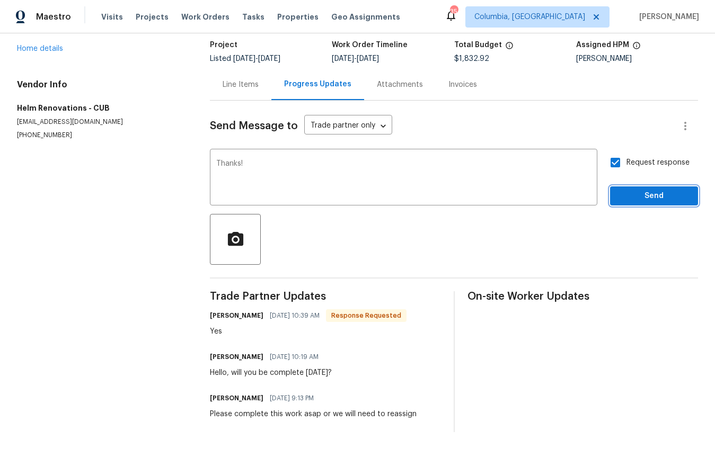
click at [627, 195] on button "Send" at bounding box center [654, 197] width 88 height 20
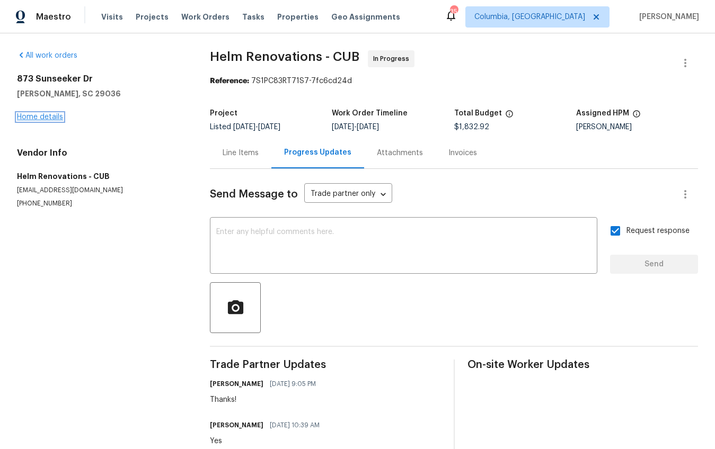
click at [51, 113] on link "Home details" at bounding box center [40, 116] width 46 height 7
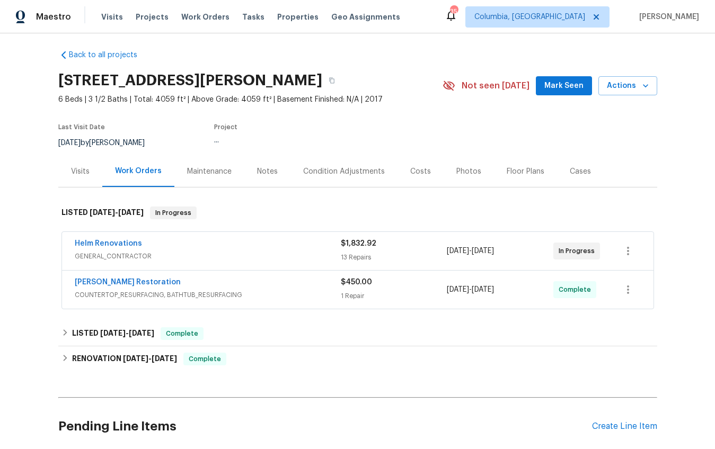
scroll to position [6, 0]
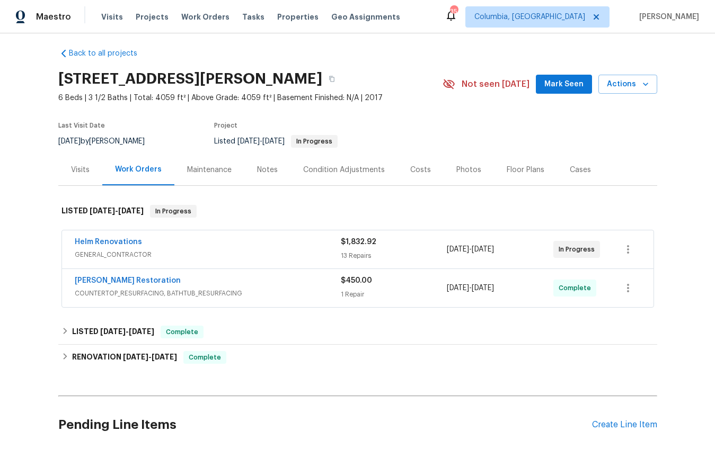
click at [217, 290] on span "COUNTERTOP_RESURFACING, BATHTUB_RESURFACING" at bounding box center [208, 293] width 266 height 11
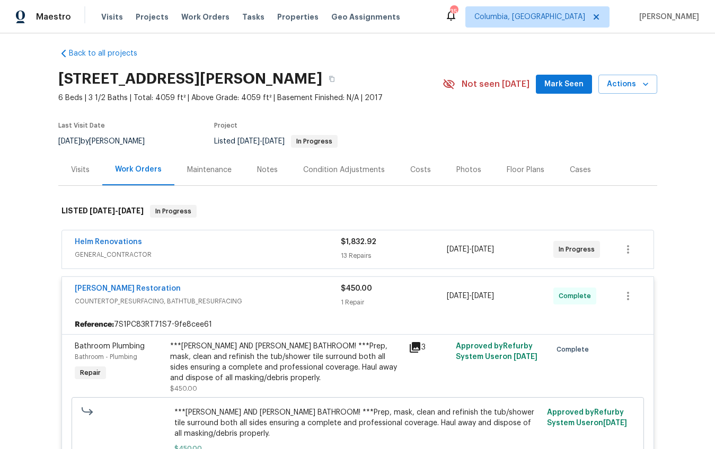
click at [208, 301] on span "COUNTERTOP_RESURFACING, BATHTUB_RESURFACING" at bounding box center [208, 301] width 266 height 11
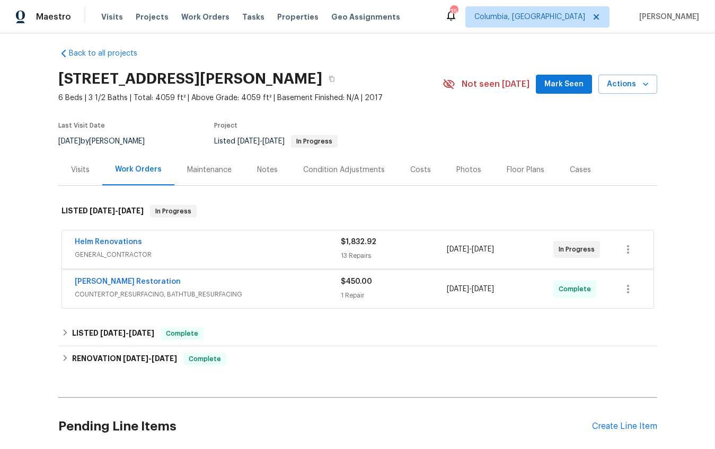
click at [216, 256] on span "GENERAL_CONTRACTOR" at bounding box center [208, 255] width 266 height 11
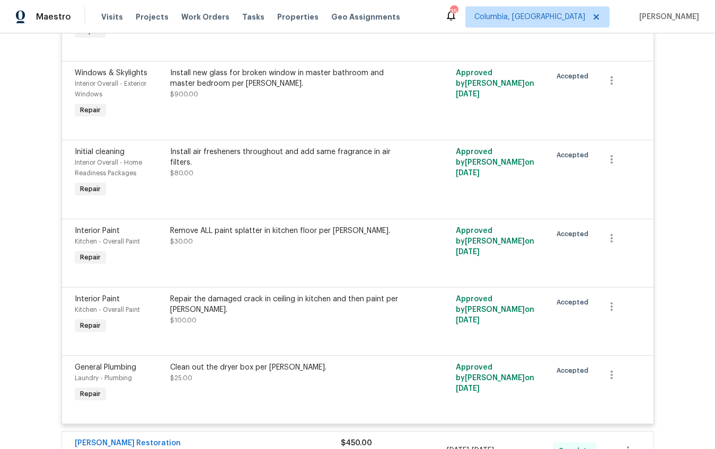
scroll to position [0, 0]
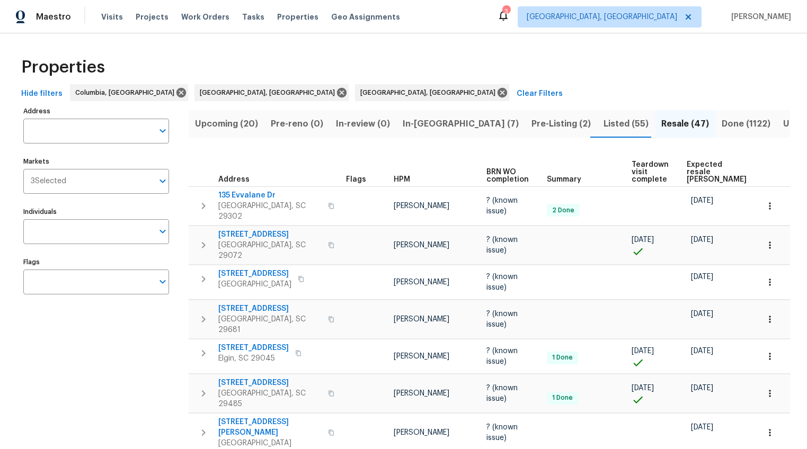
click at [246, 121] on span "Upcoming (20)" at bounding box center [226, 124] width 63 height 15
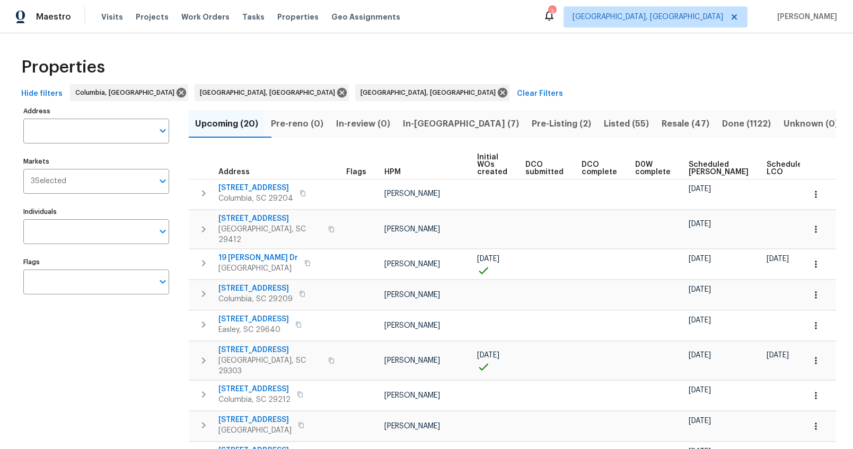
click at [625, 168] on th at bounding box center [818, 165] width 36 height 29
click at [625, 168] on span "Ready Date" at bounding box center [836, 168] width 23 height 15
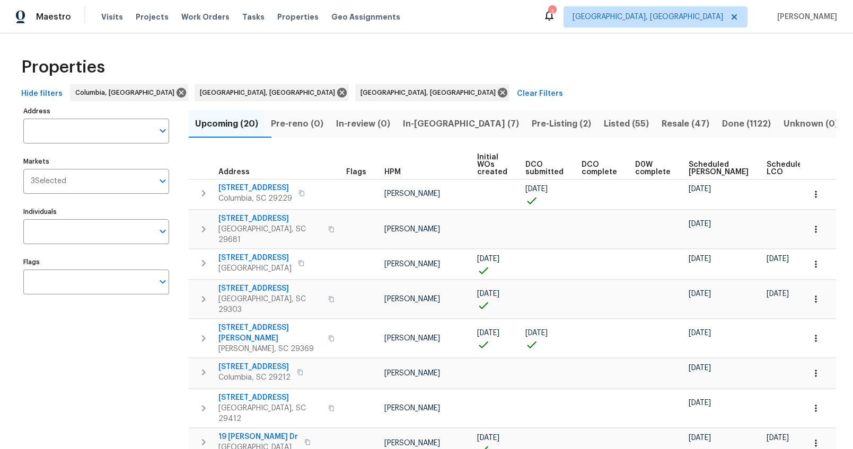
scroll to position [7, 0]
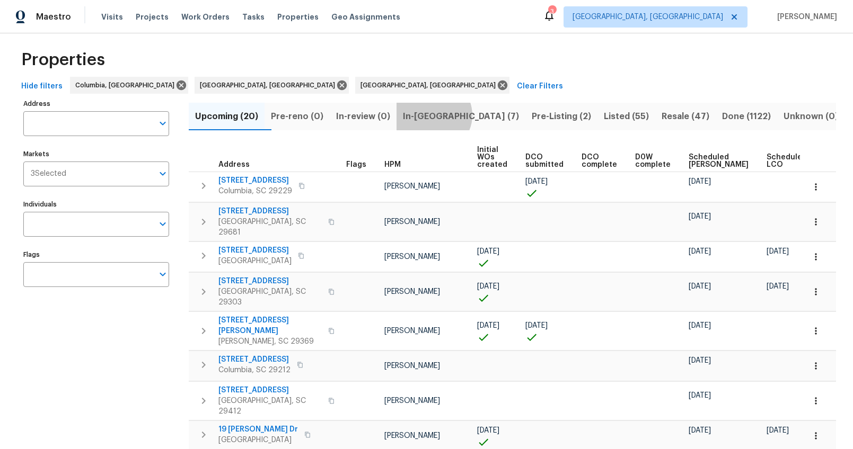
click at [451, 115] on span "In-[GEOGRAPHIC_DATA] (7)" at bounding box center [461, 116] width 116 height 15
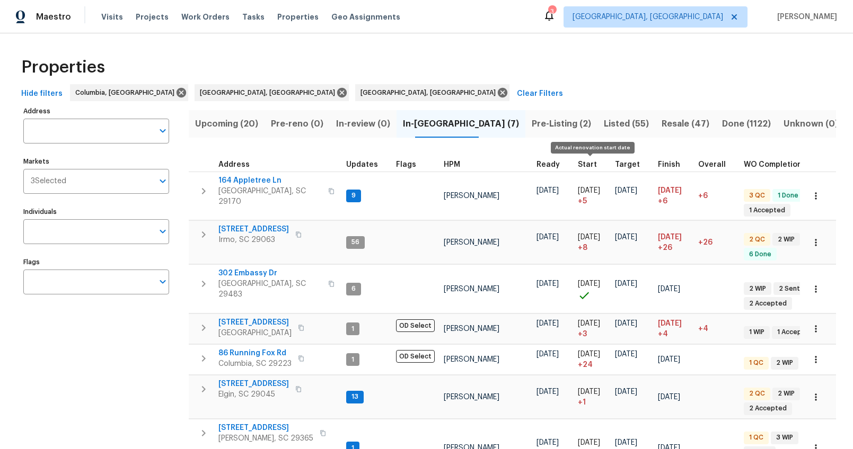
click at [579, 163] on span "Start" at bounding box center [587, 164] width 19 height 7
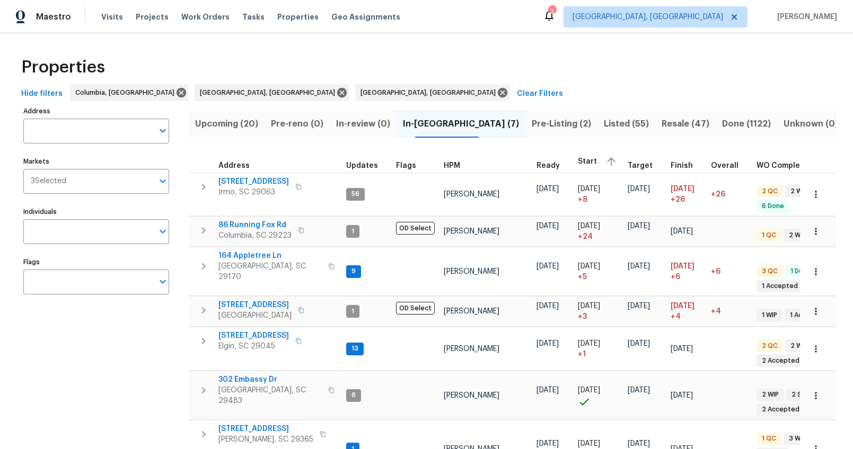
click at [540, 129] on span "Pre-Listing (2)" at bounding box center [561, 124] width 59 height 15
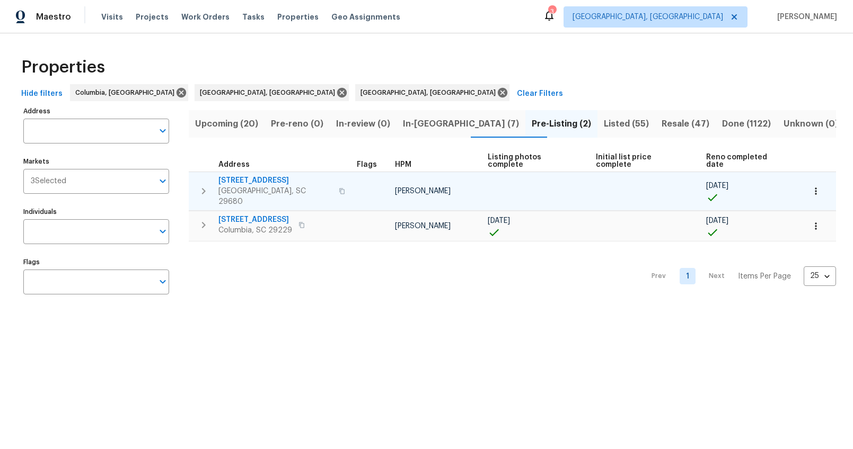
click at [272, 175] on span "126 Blue Springs Way" at bounding box center [275, 180] width 114 height 11
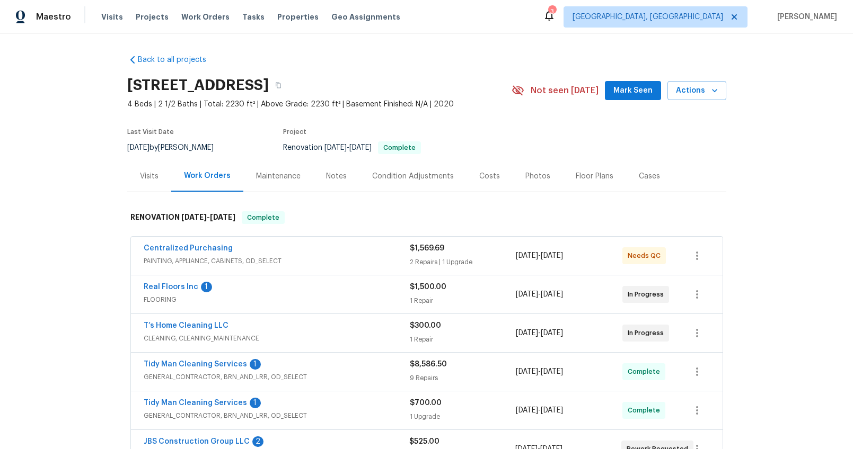
click at [526, 174] on div "Photos" at bounding box center [537, 176] width 25 height 11
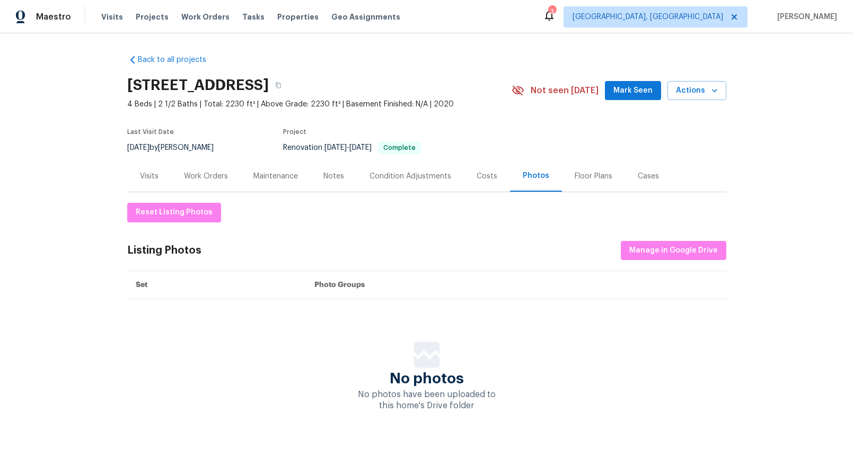
click at [215, 175] on div "Work Orders" at bounding box center [206, 176] width 44 height 11
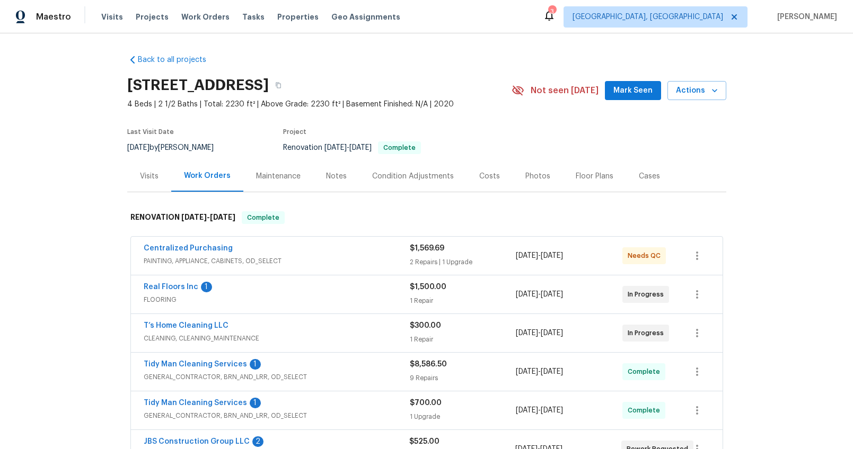
click at [145, 178] on div "Visits" at bounding box center [149, 176] width 19 height 11
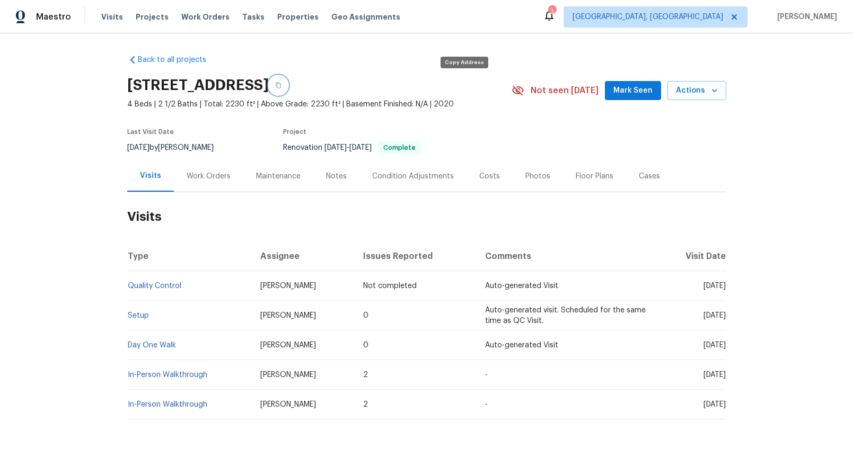
click at [281, 84] on icon "button" at bounding box center [278, 85] width 6 height 6
click at [205, 182] on div "Work Orders" at bounding box center [208, 176] width 69 height 31
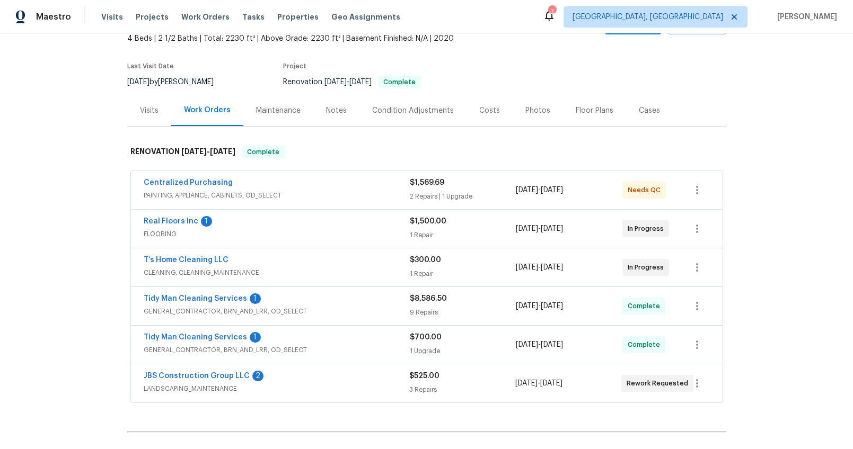
scroll to position [117, 0]
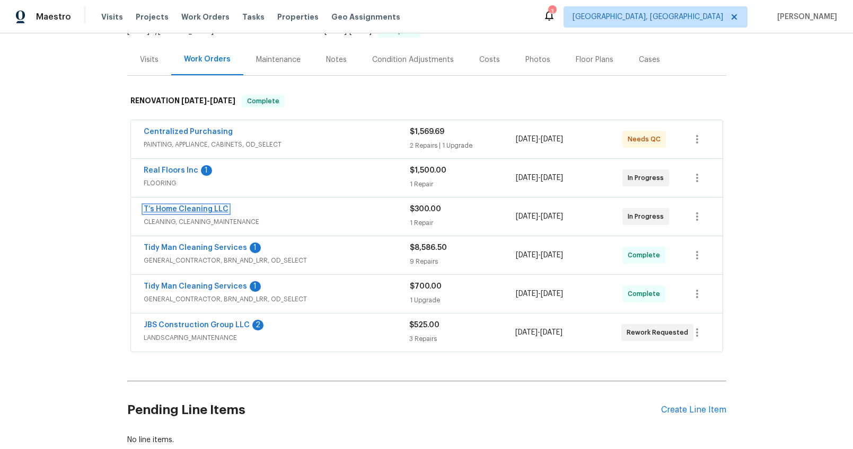
click at [206, 208] on link "T’s Home Cleaning LLC" at bounding box center [186, 209] width 85 height 7
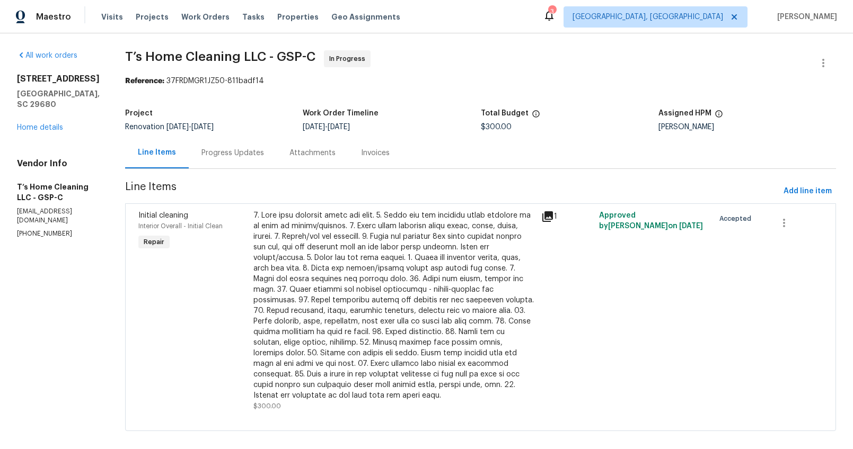
click at [259, 153] on div "Progress Updates" at bounding box center [232, 153] width 63 height 11
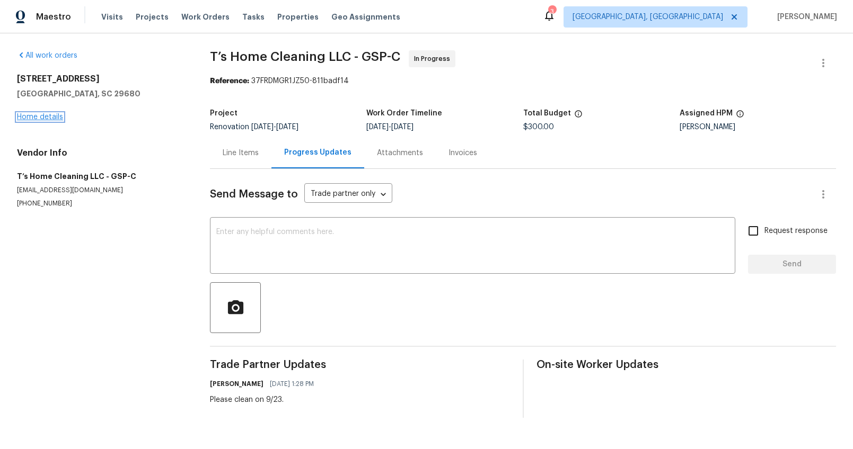
click at [34, 118] on link "Home details" at bounding box center [40, 116] width 46 height 7
